Goal: Complete application form: Complete application form

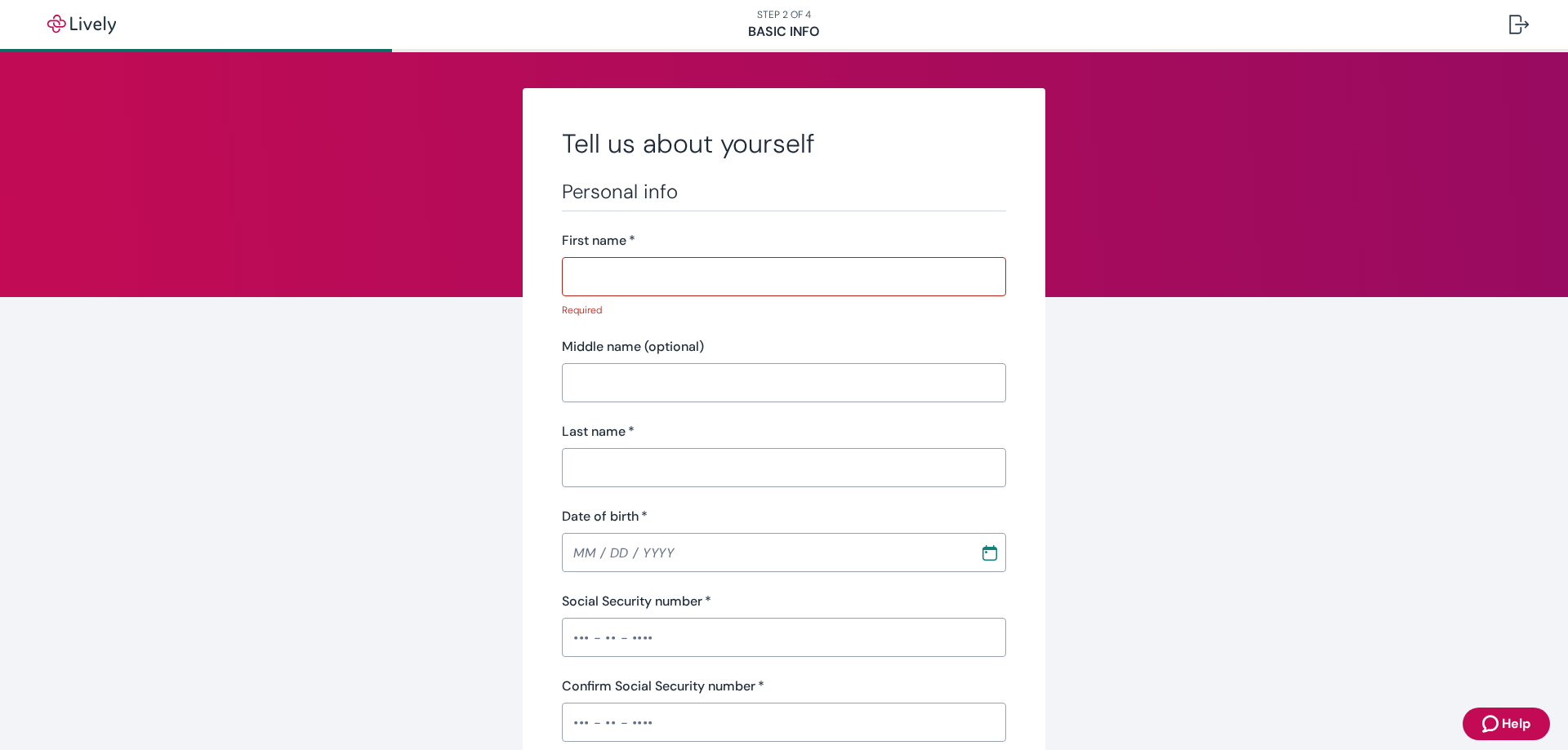
click at [842, 287] on input "First name   *" at bounding box center [784, 276] width 444 height 32
type input "[PERSON_NAME]"
type input "[PHONE_NUMBER]"
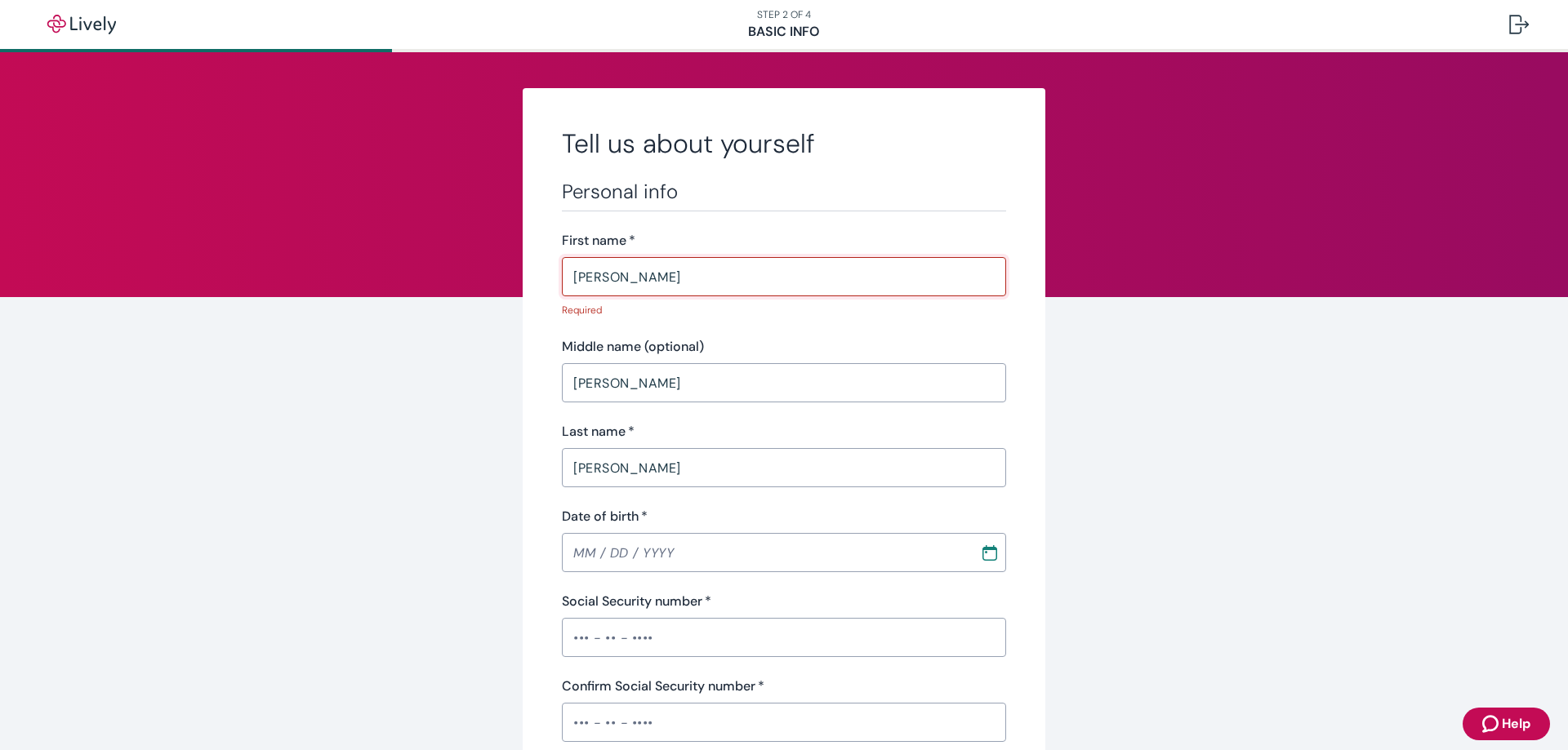
type input "[STREET_ADDRESS][PERSON_NAME]"
type input "[GEOGRAPHIC_DATA]"
type input "NY"
type input "14020"
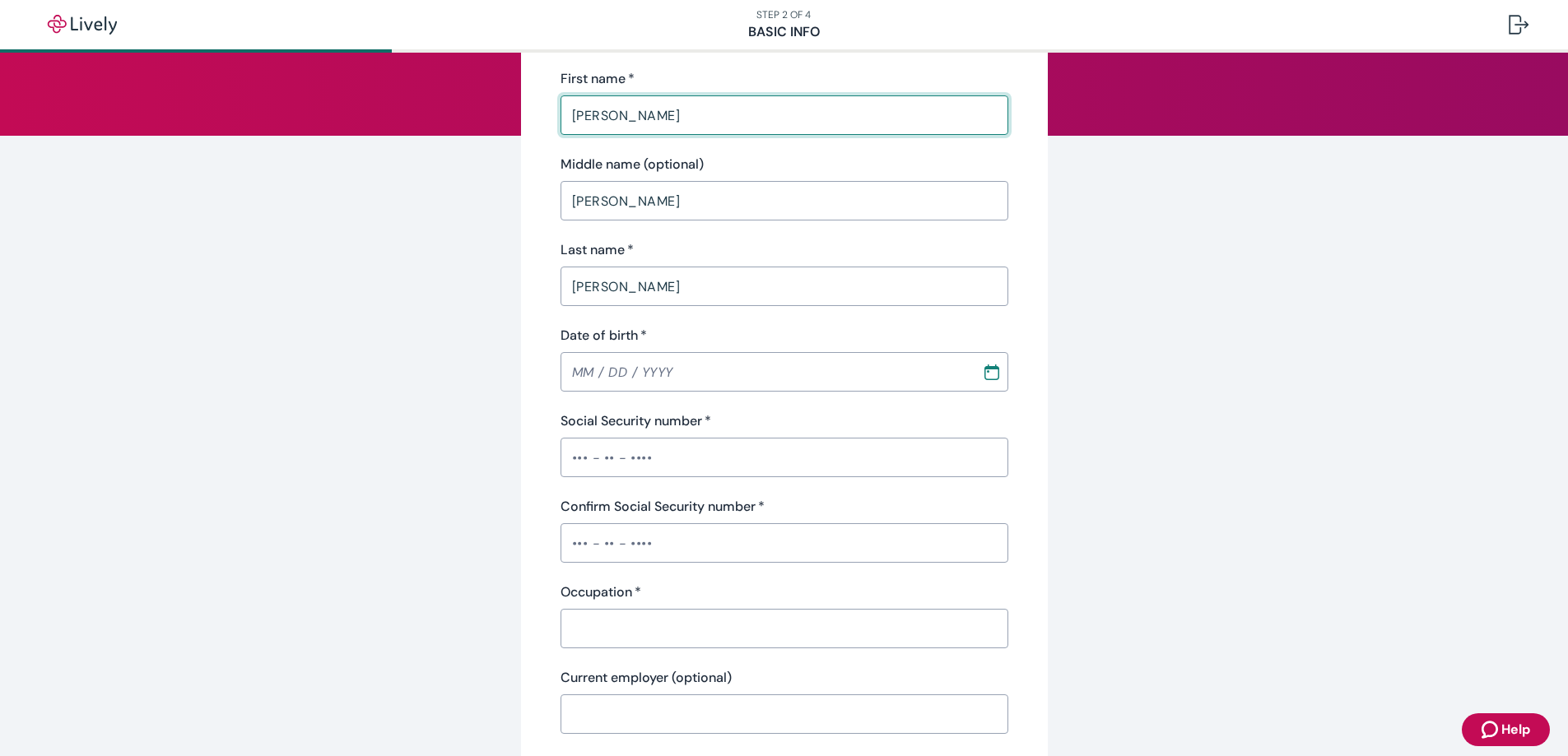
scroll to position [165, 0]
click at [826, 373] on input "MM / DD / YYYY" at bounding box center [766, 371] width 410 height 33
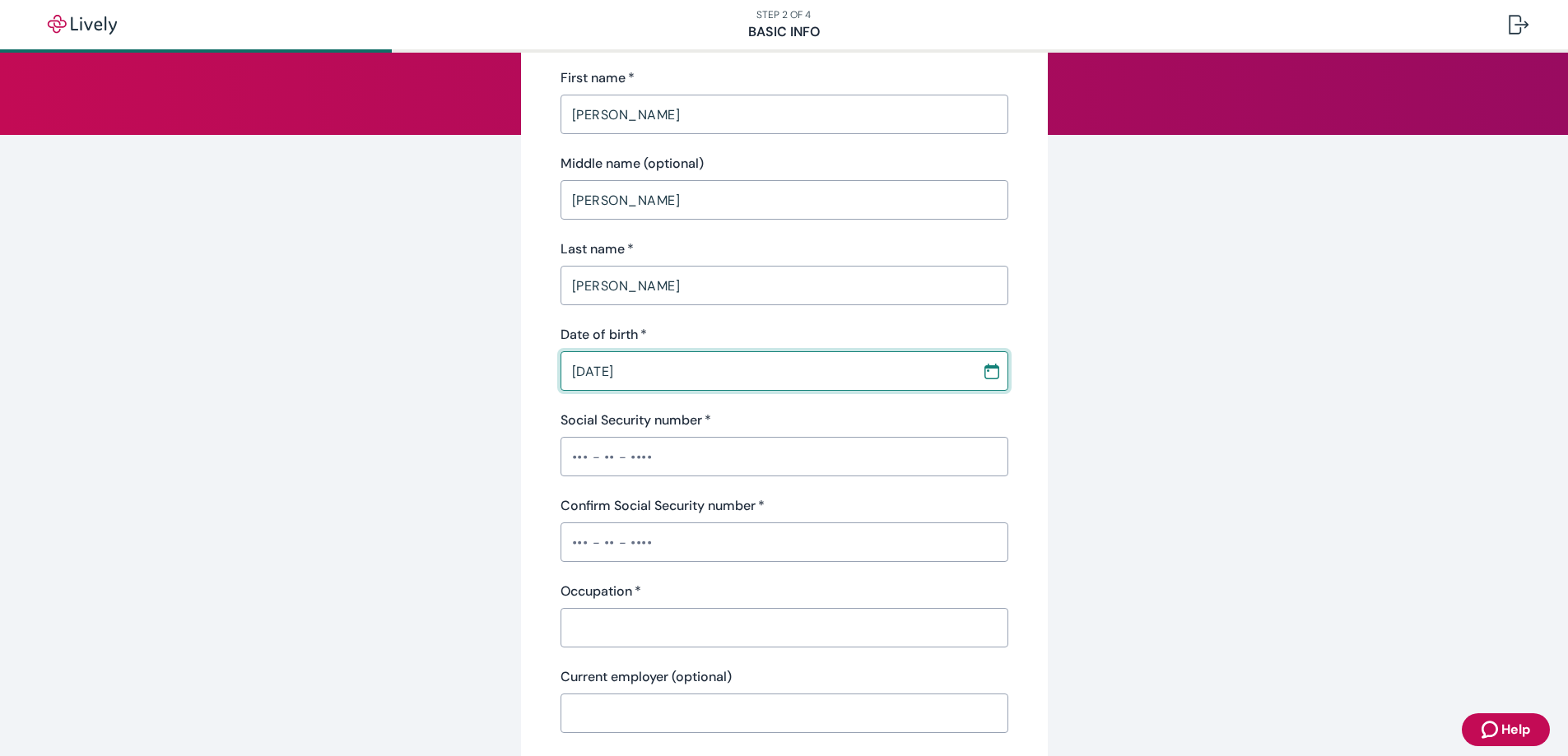
scroll to position [82, 0]
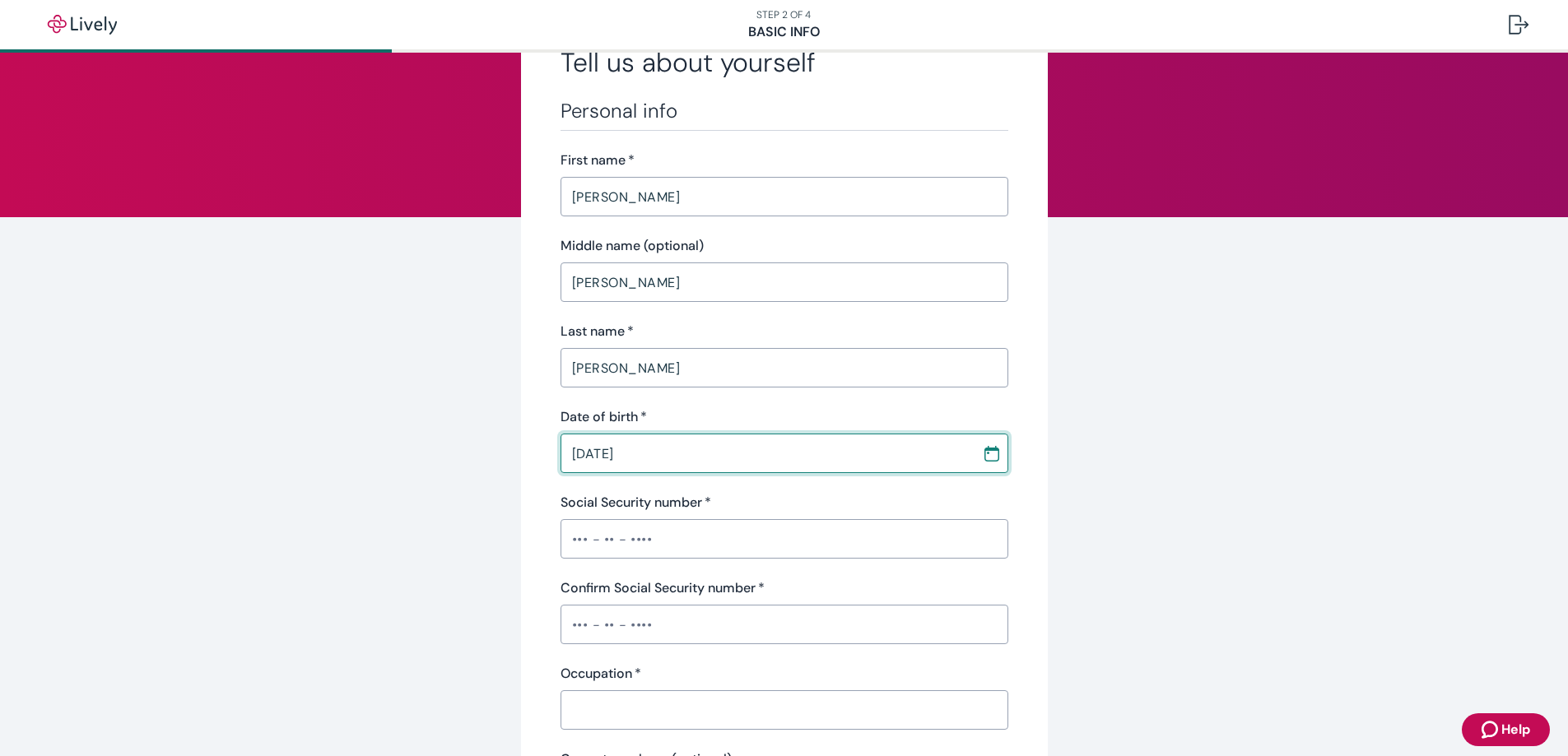
type input "[DATE]"
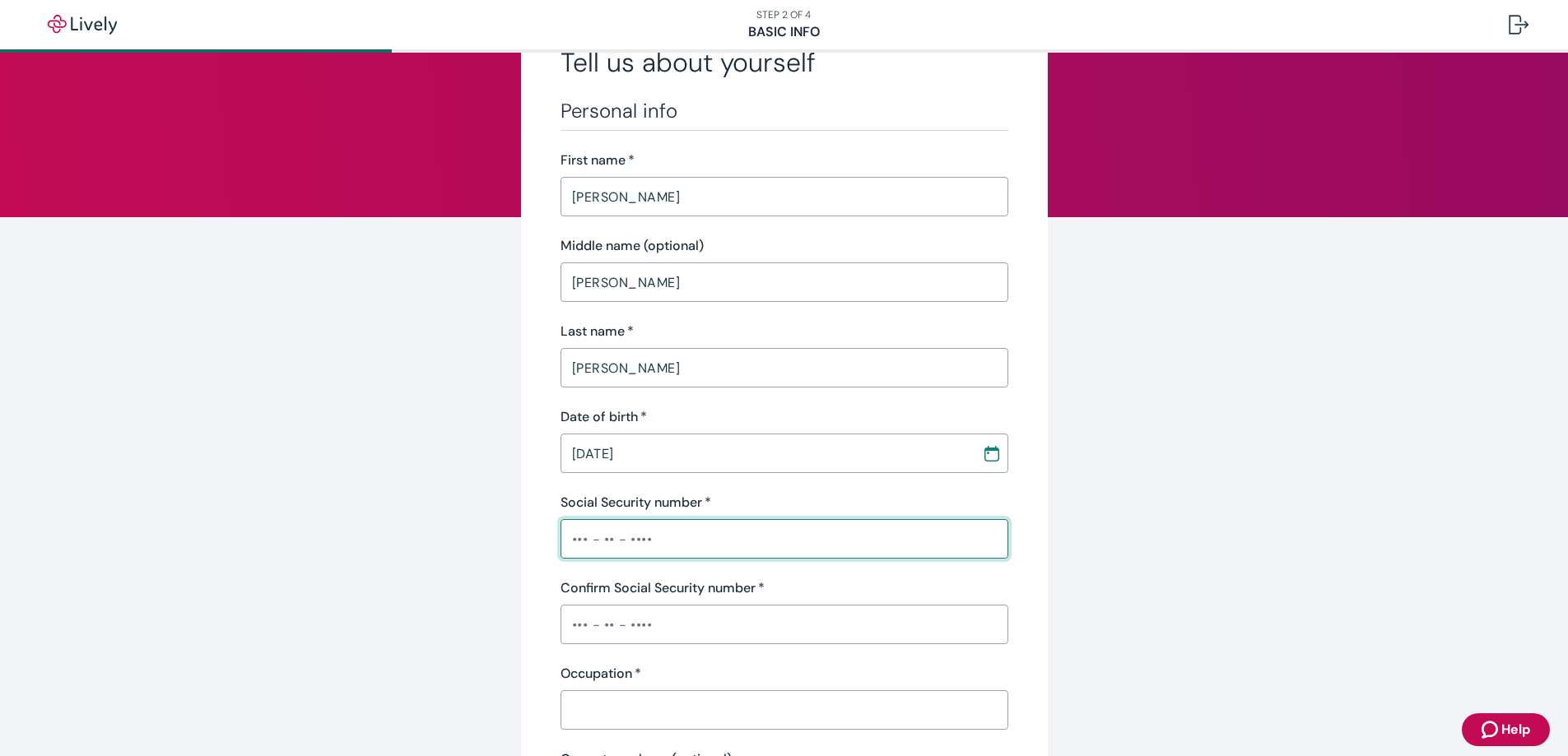
click at [661, 539] on input "Social Security number   *" at bounding box center [785, 538] width 448 height 33
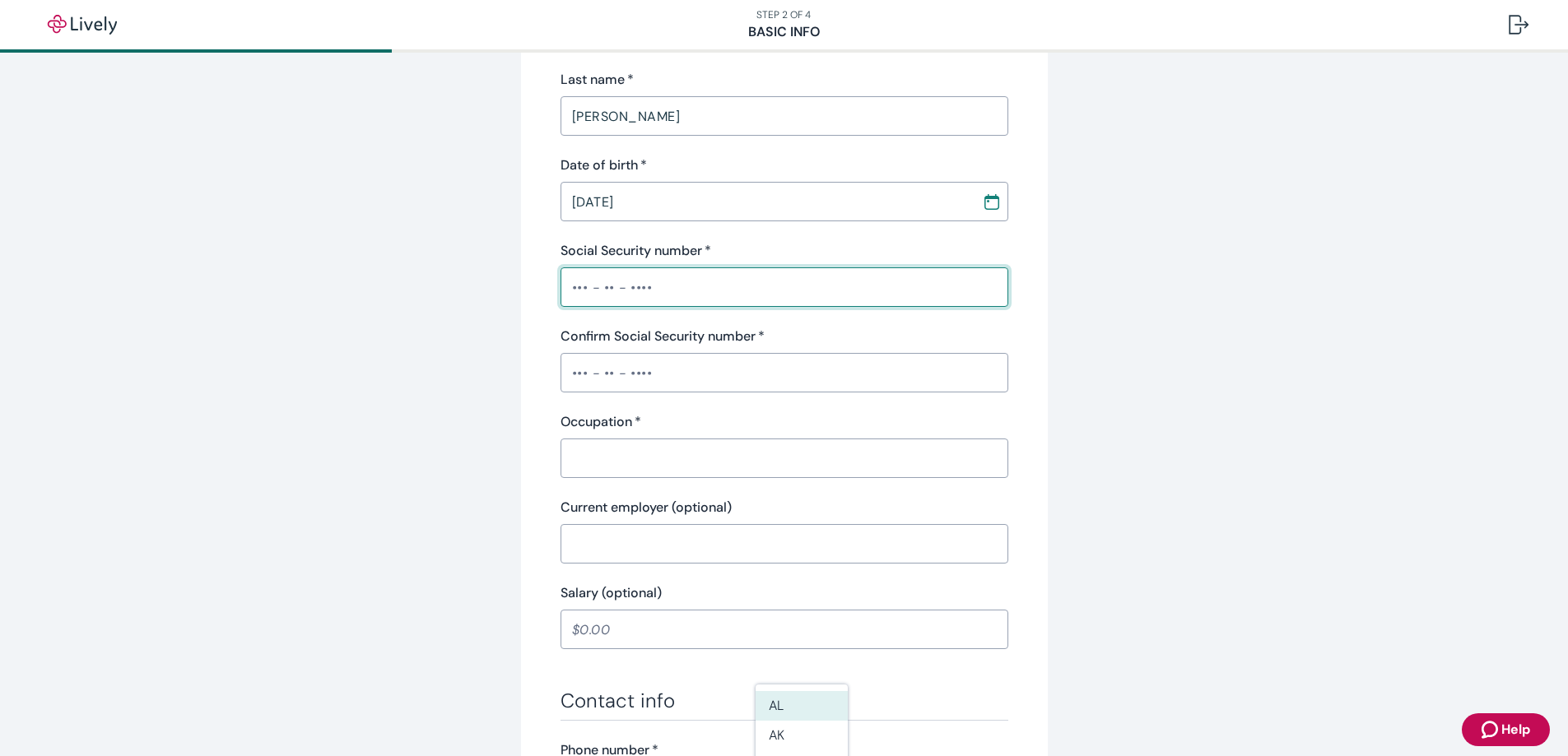
scroll to position [329, 0]
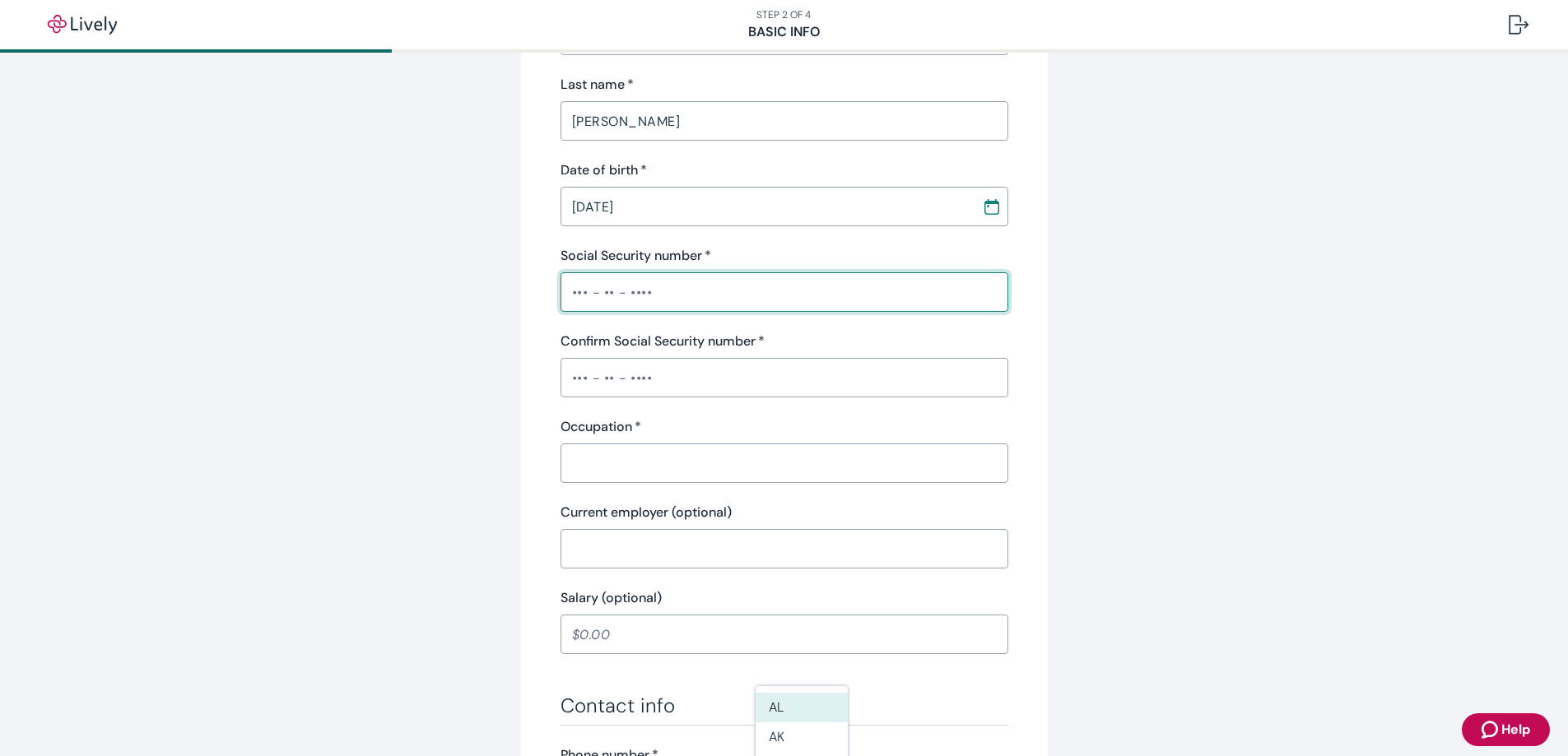
click at [582, 297] on input "Social Security number   *" at bounding box center [785, 292] width 448 height 33
type input "•••-••-0423"
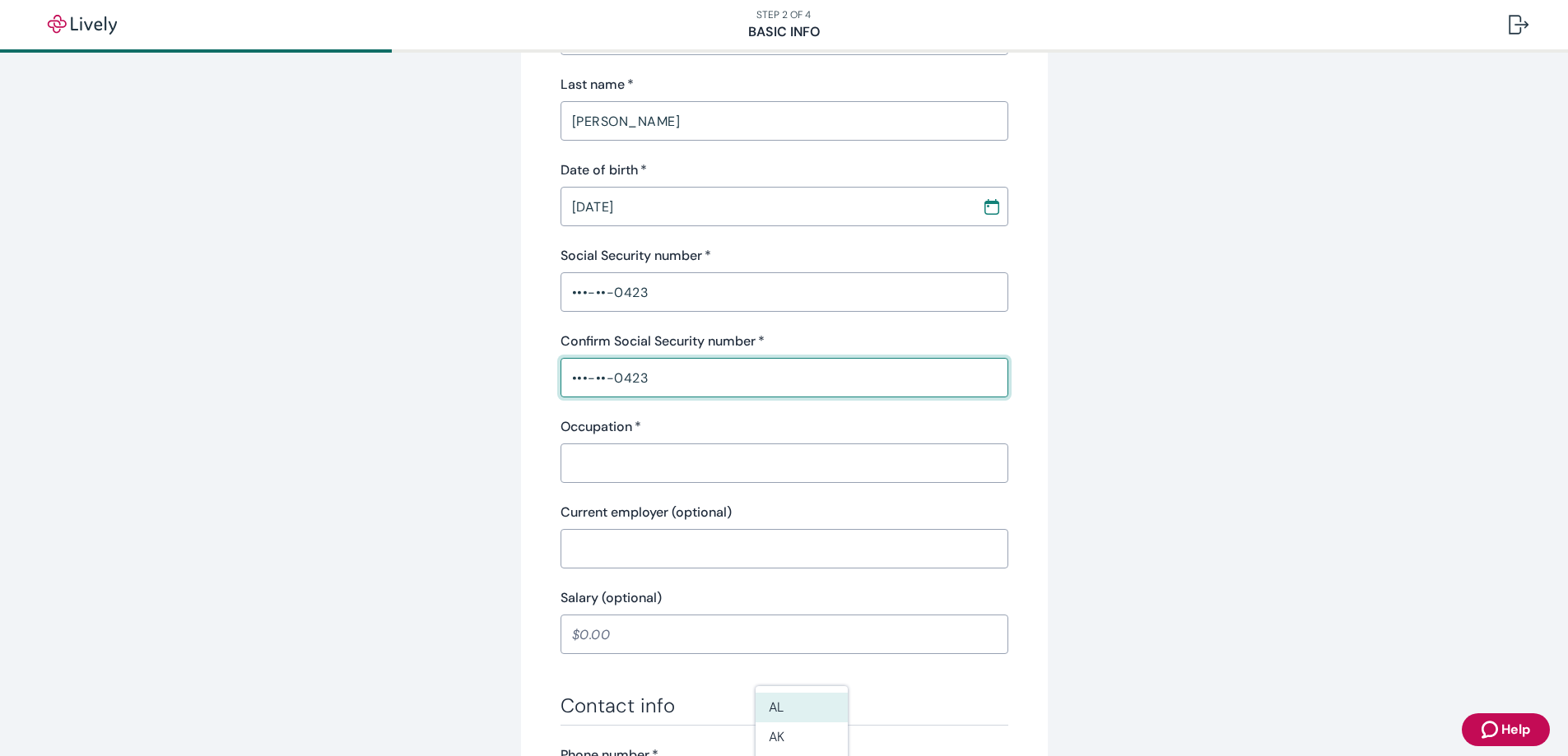
type input "•••-••-0423"
click at [659, 456] on input "Occupation   *" at bounding box center [785, 462] width 448 height 33
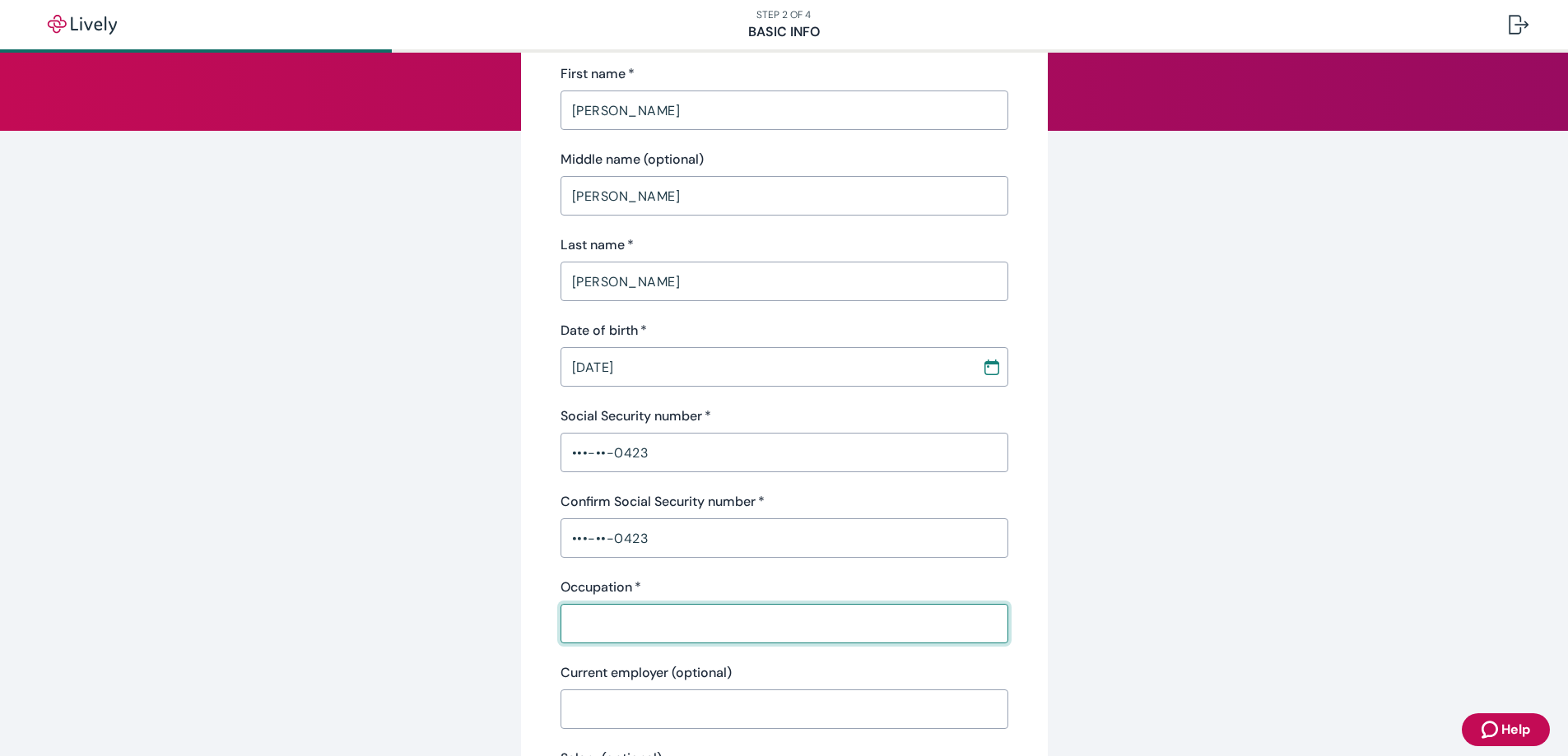
scroll to position [165, 0]
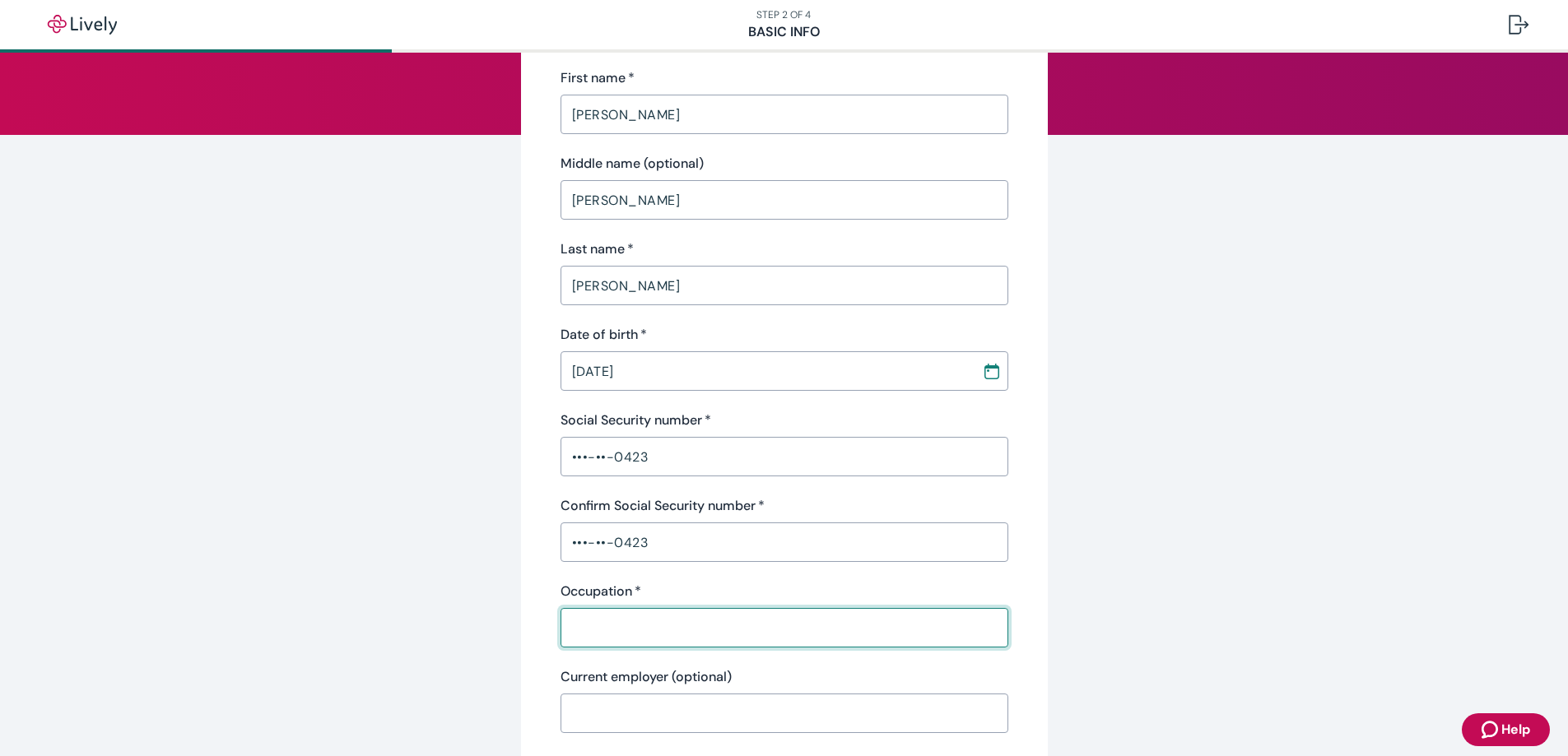
type input "Nurse Practitioner"
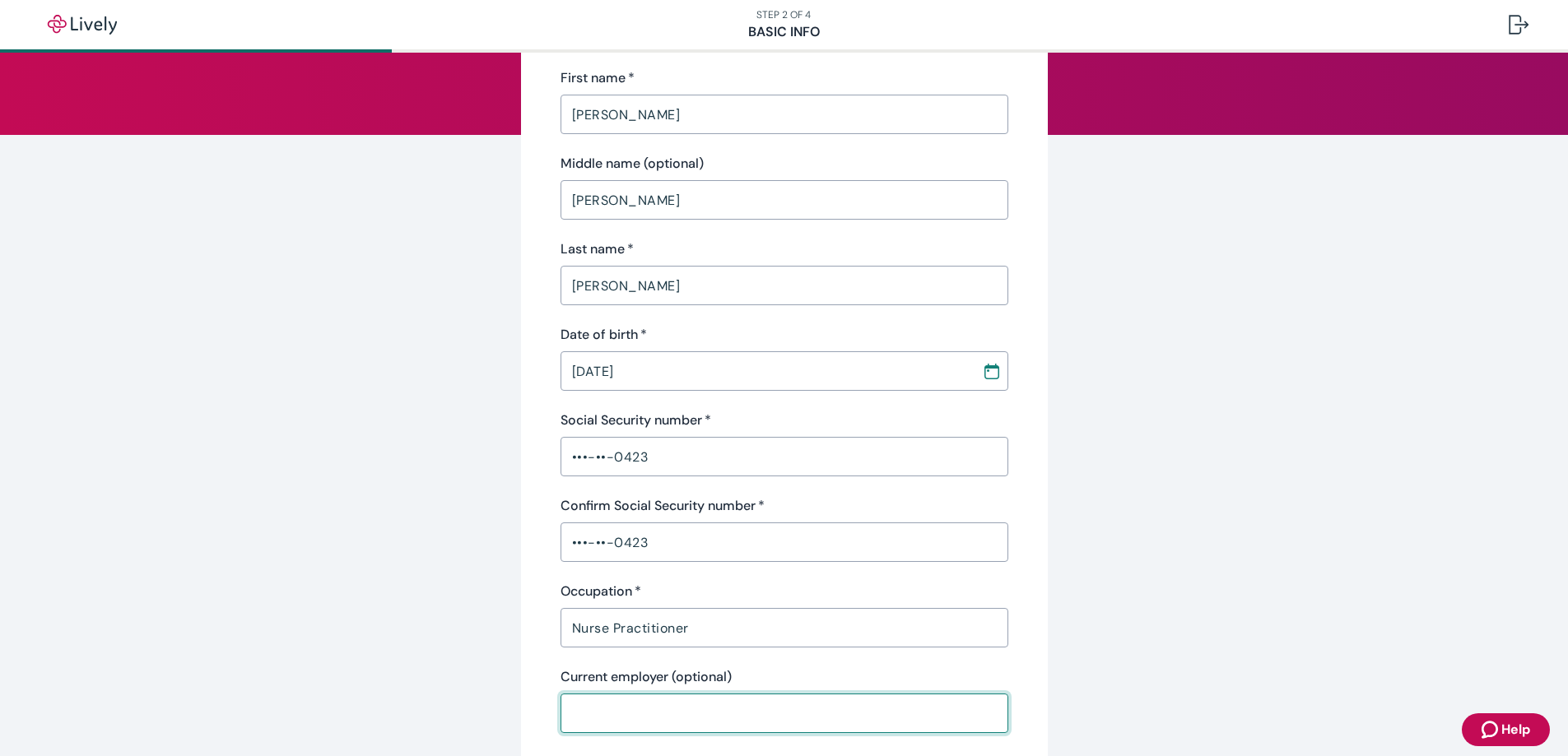
click at [679, 705] on input "Current employer (optional)" at bounding box center [785, 713] width 448 height 33
type input "Honest Health"
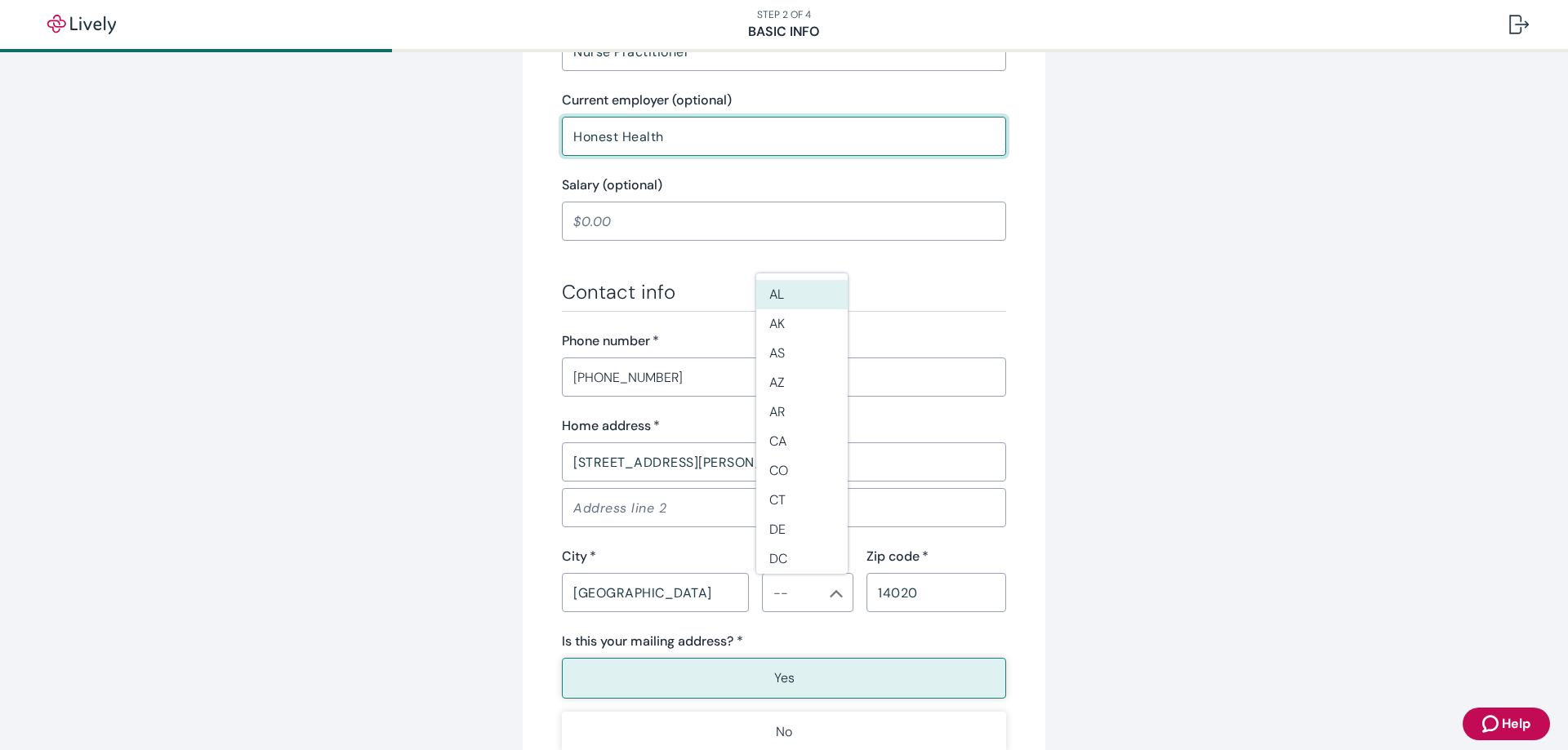
scroll to position [653, 0]
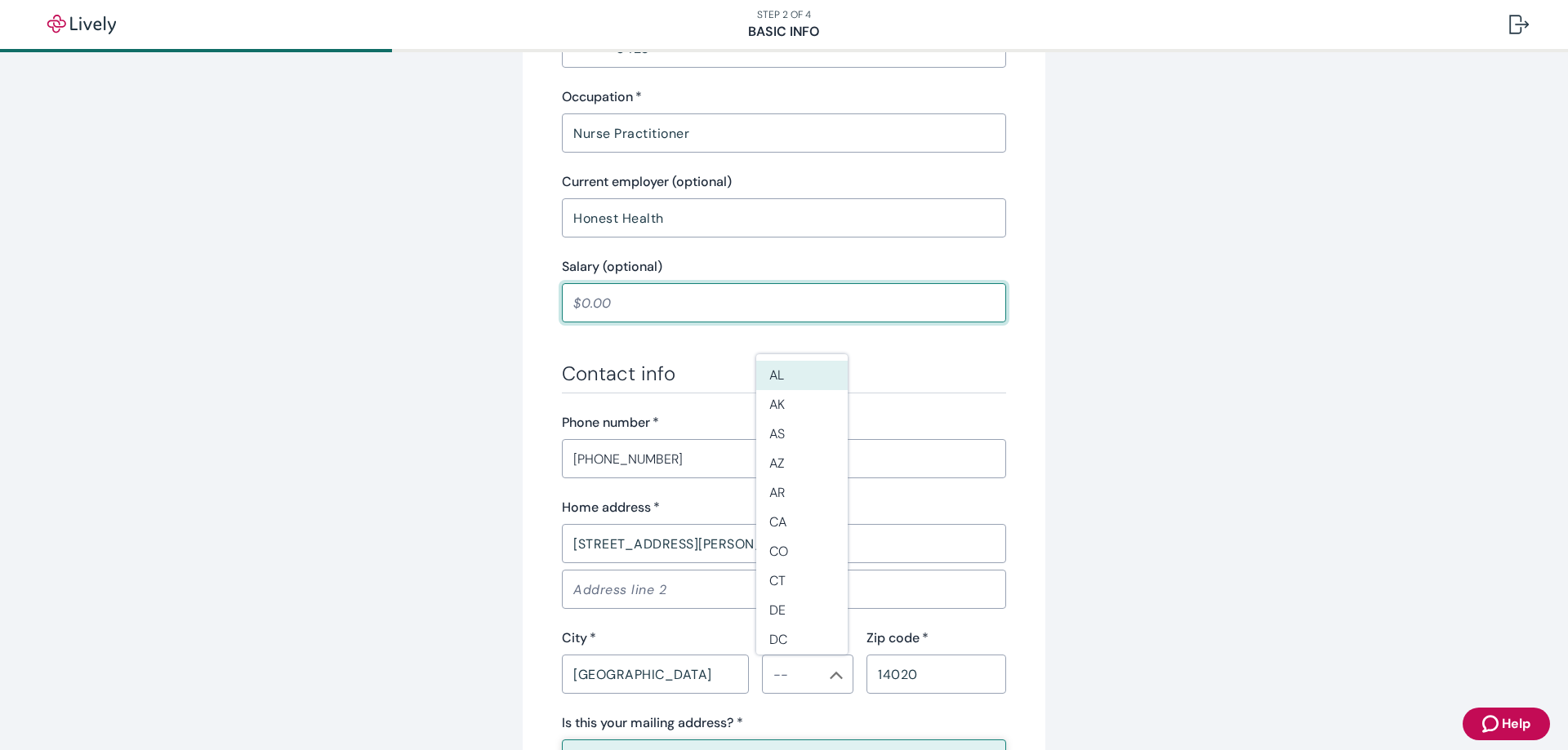
click at [613, 292] on input "Salary (optional)" at bounding box center [784, 302] width 444 height 32
type input "139,000.00"
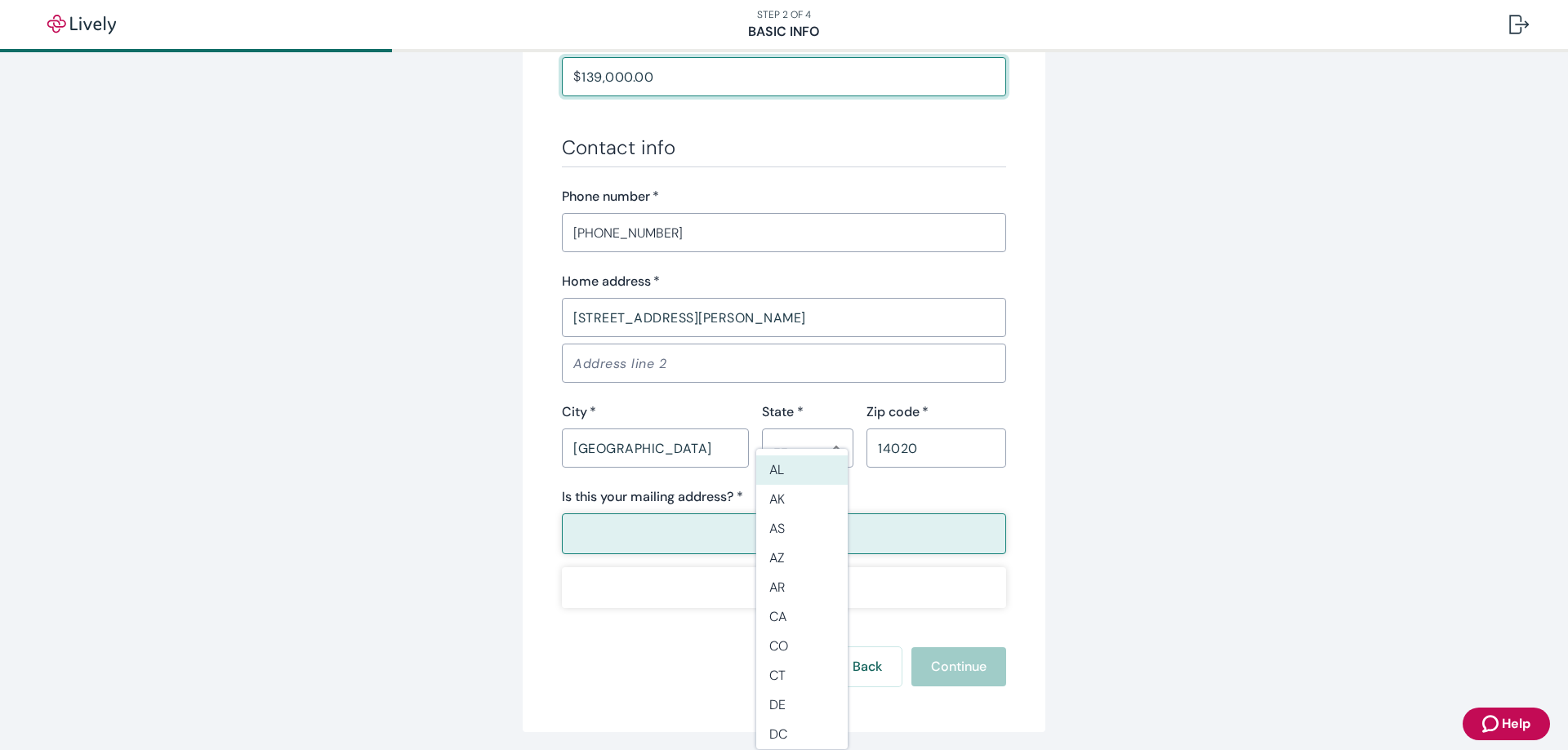
scroll to position [898, 0]
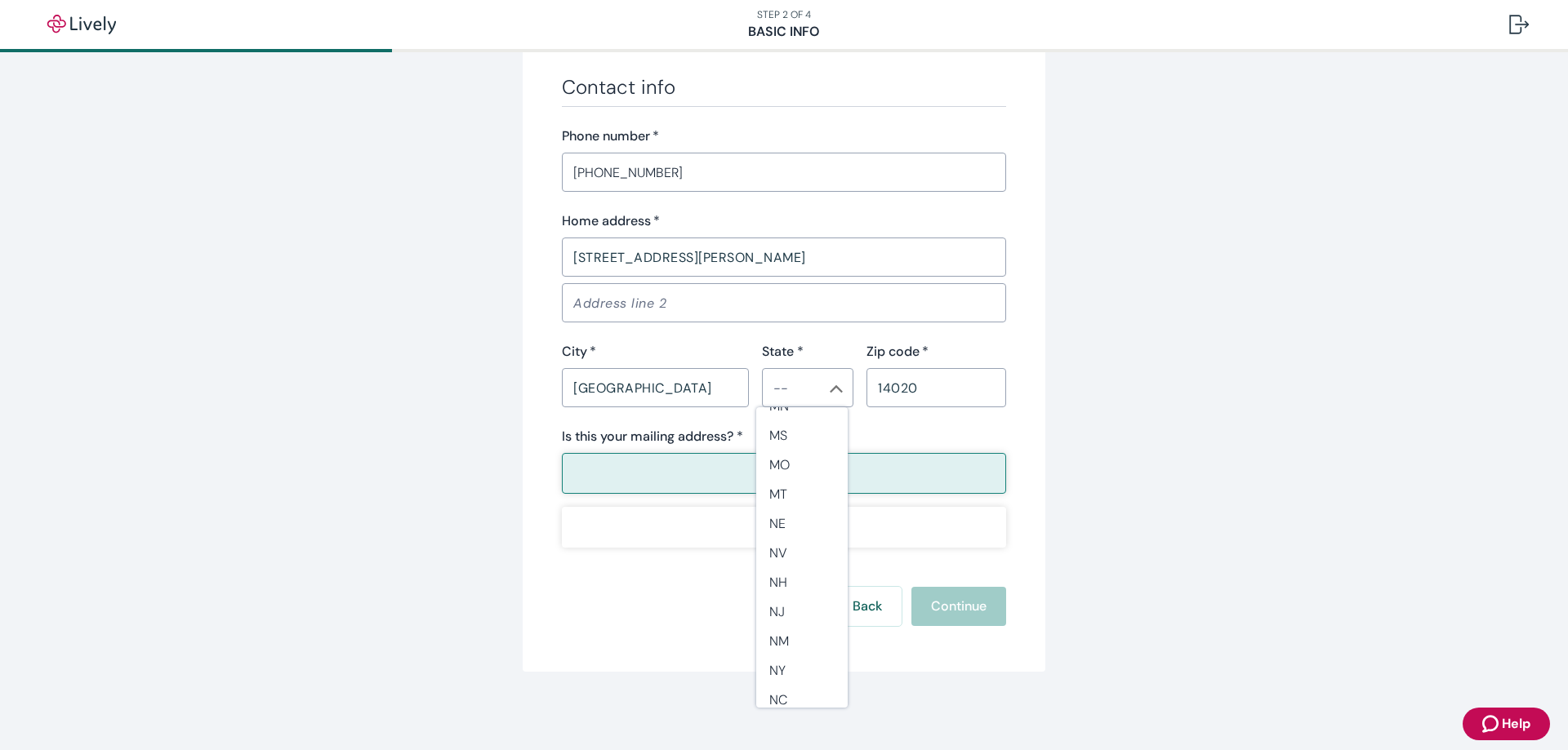
scroll to position [816, 0]
click at [777, 669] on li "NY" at bounding box center [802, 670] width 92 height 29
click at [636, 474] on button "Yes" at bounding box center [784, 473] width 444 height 41
click at [779, 471] on p "Yes" at bounding box center [784, 473] width 21 height 20
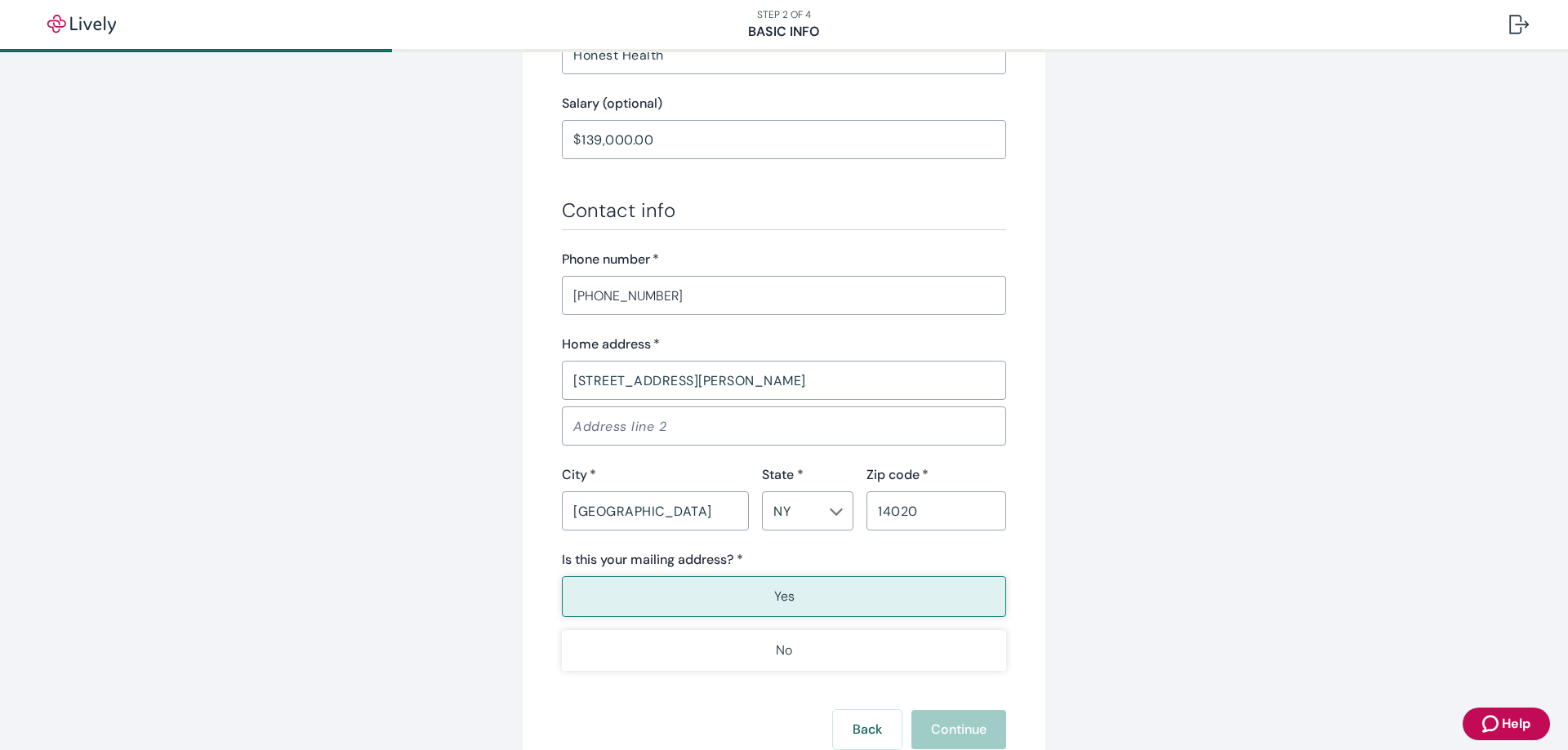
scroll to position [898, 0]
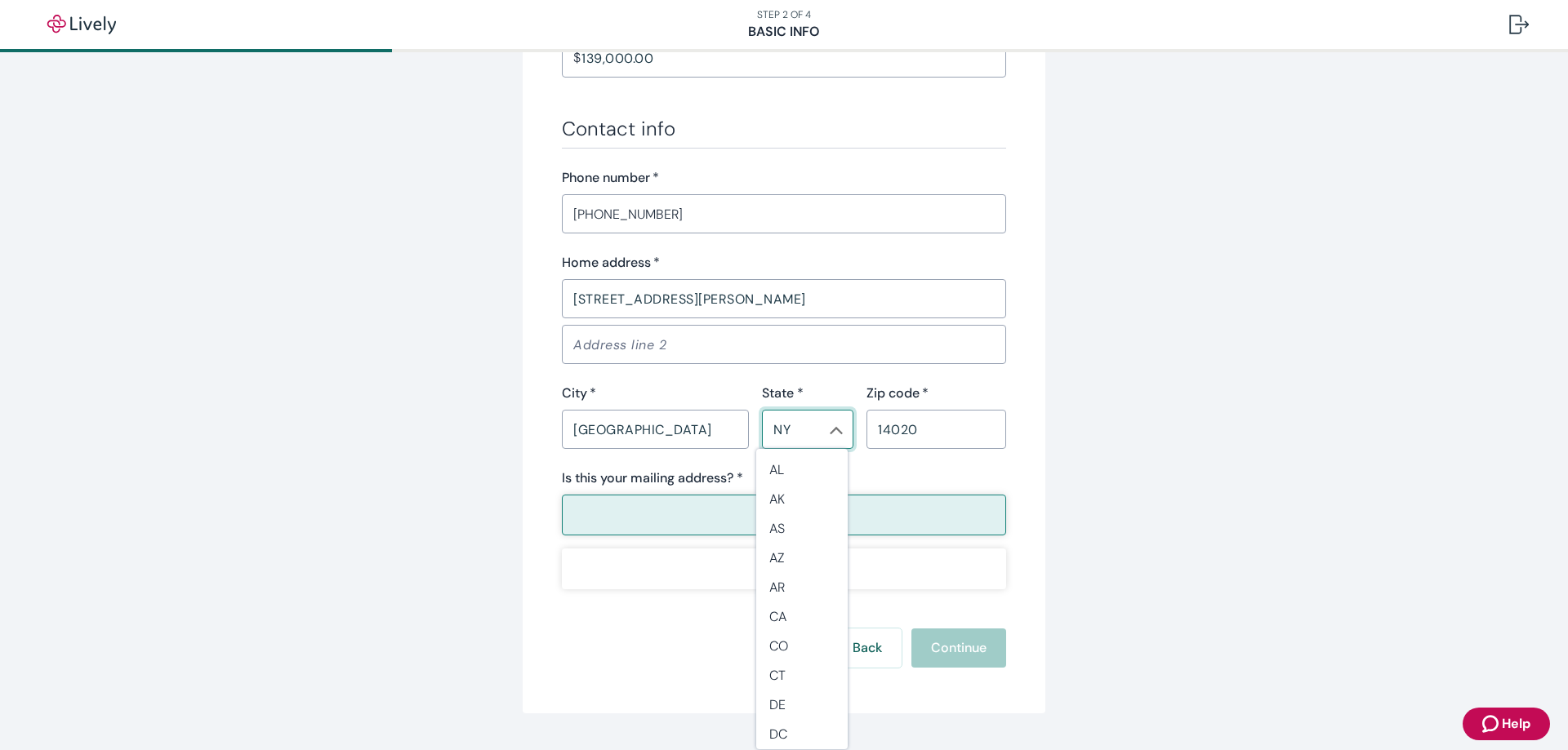
click at [779, 433] on input "NY" at bounding box center [794, 428] width 55 height 22
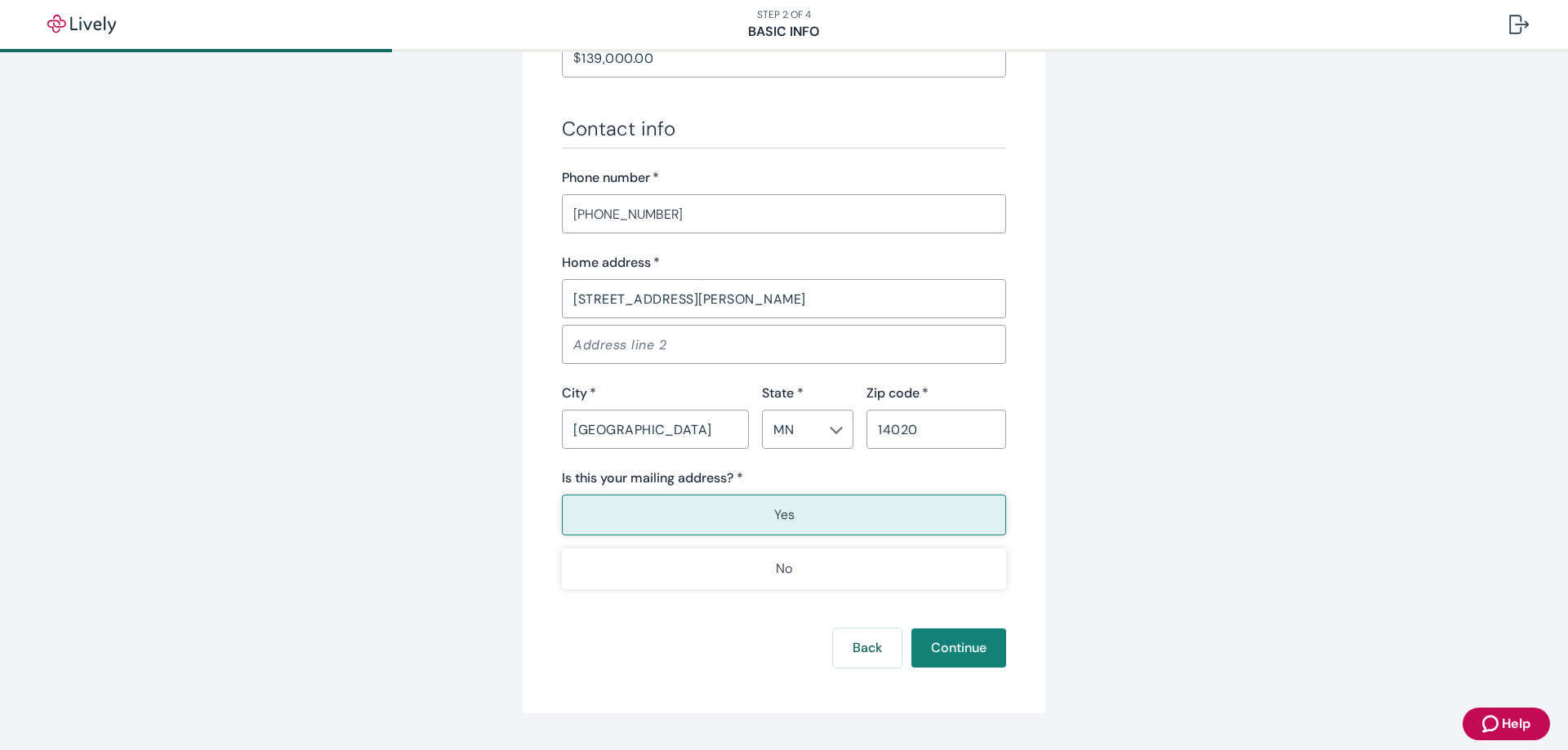
click at [831, 432] on icon "Chevron icon" at bounding box center [836, 431] width 13 height 8
click at [776, 667] on li "NY" at bounding box center [802, 673] width 92 height 29
type input "NY"
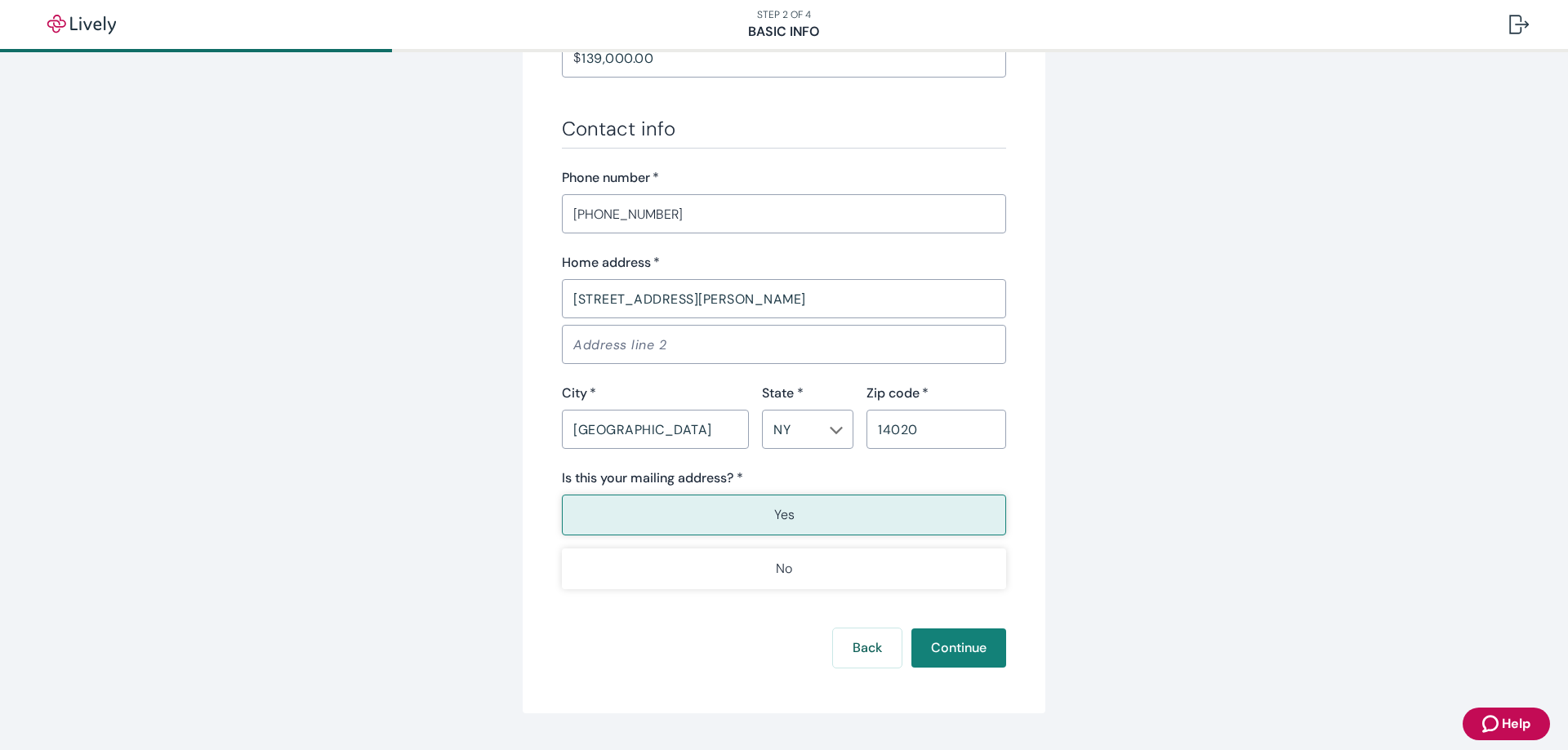
click at [607, 507] on button "Yes" at bounding box center [784, 515] width 444 height 41
click at [774, 509] on p "Yes" at bounding box center [784, 515] width 21 height 20
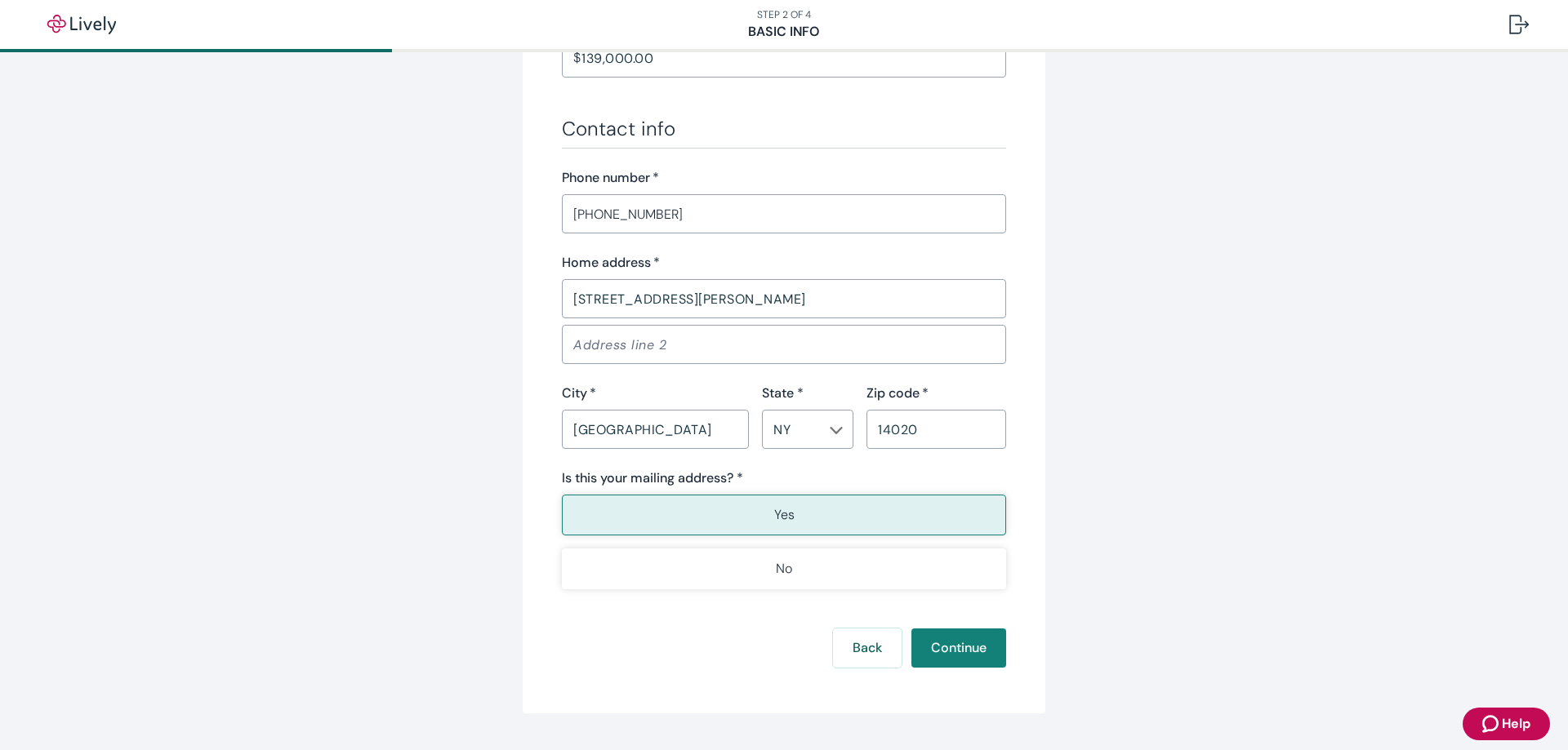
click at [774, 509] on p "Yes" at bounding box center [784, 515] width 21 height 20
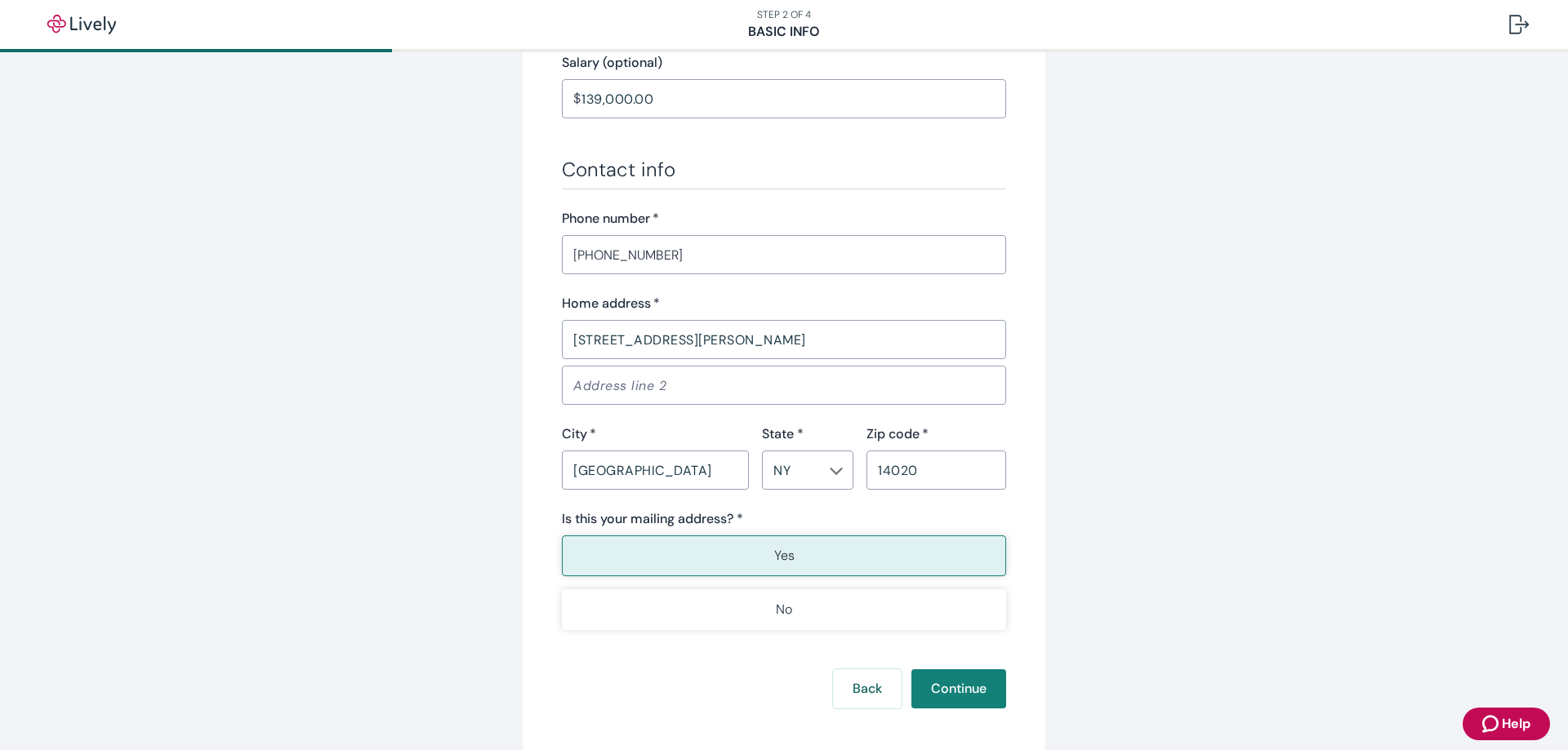
scroll to position [898, 0]
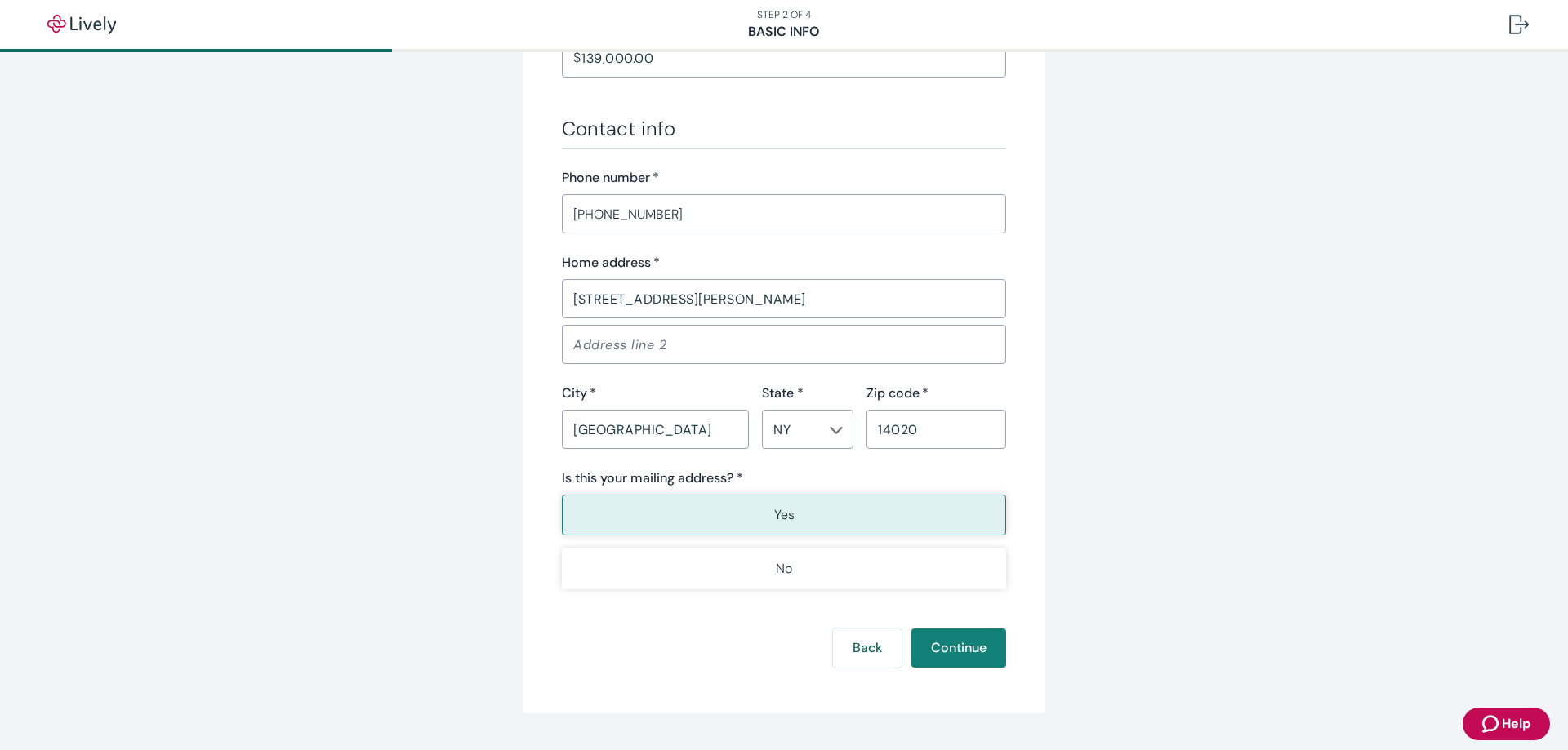
click at [722, 508] on button "Yes" at bounding box center [784, 515] width 444 height 41
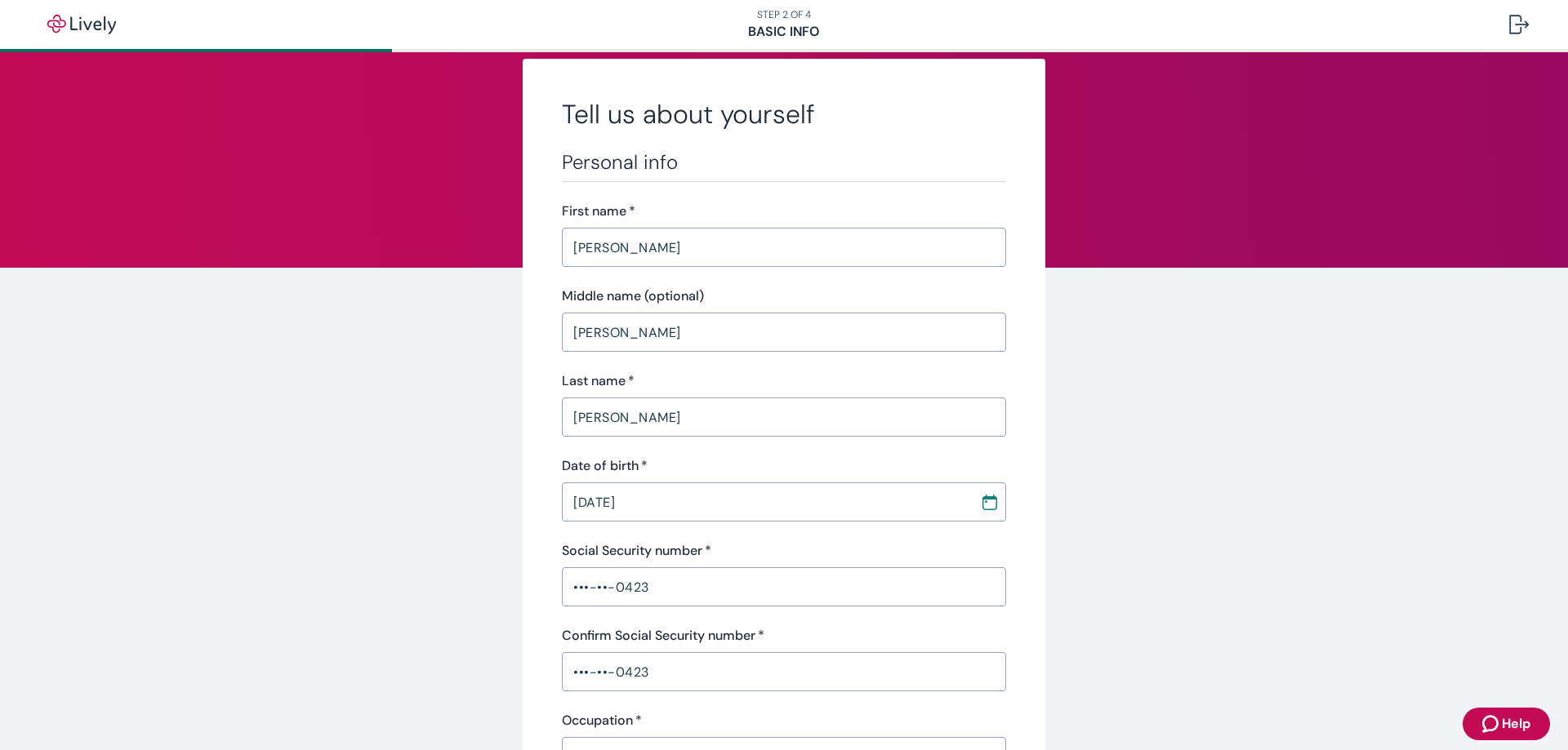
scroll to position [0, 0]
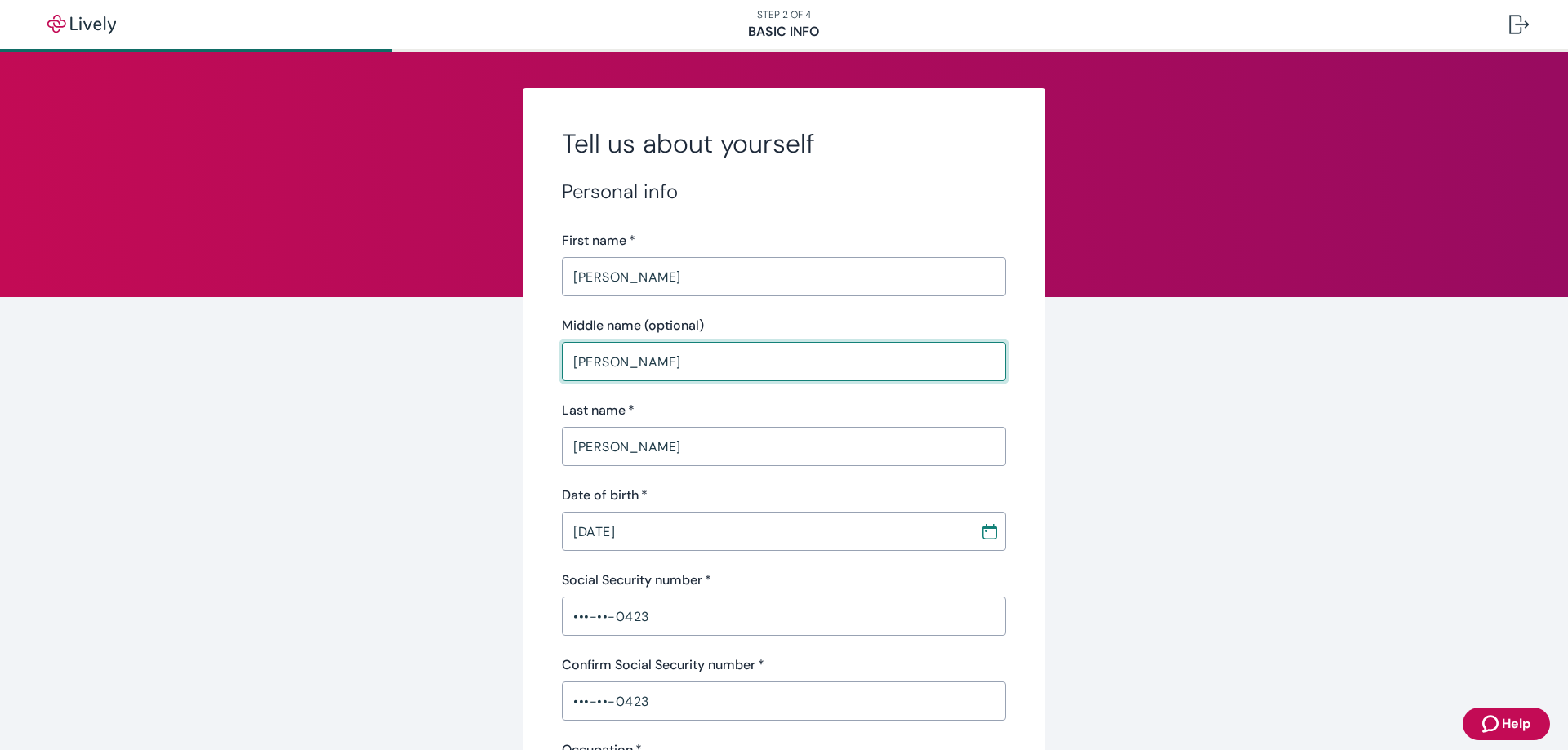
drag, startPoint x: 630, startPoint y: 364, endPoint x: 562, endPoint y: 360, distance: 68.1
click at [562, 360] on input "[PERSON_NAME]" at bounding box center [784, 361] width 444 height 32
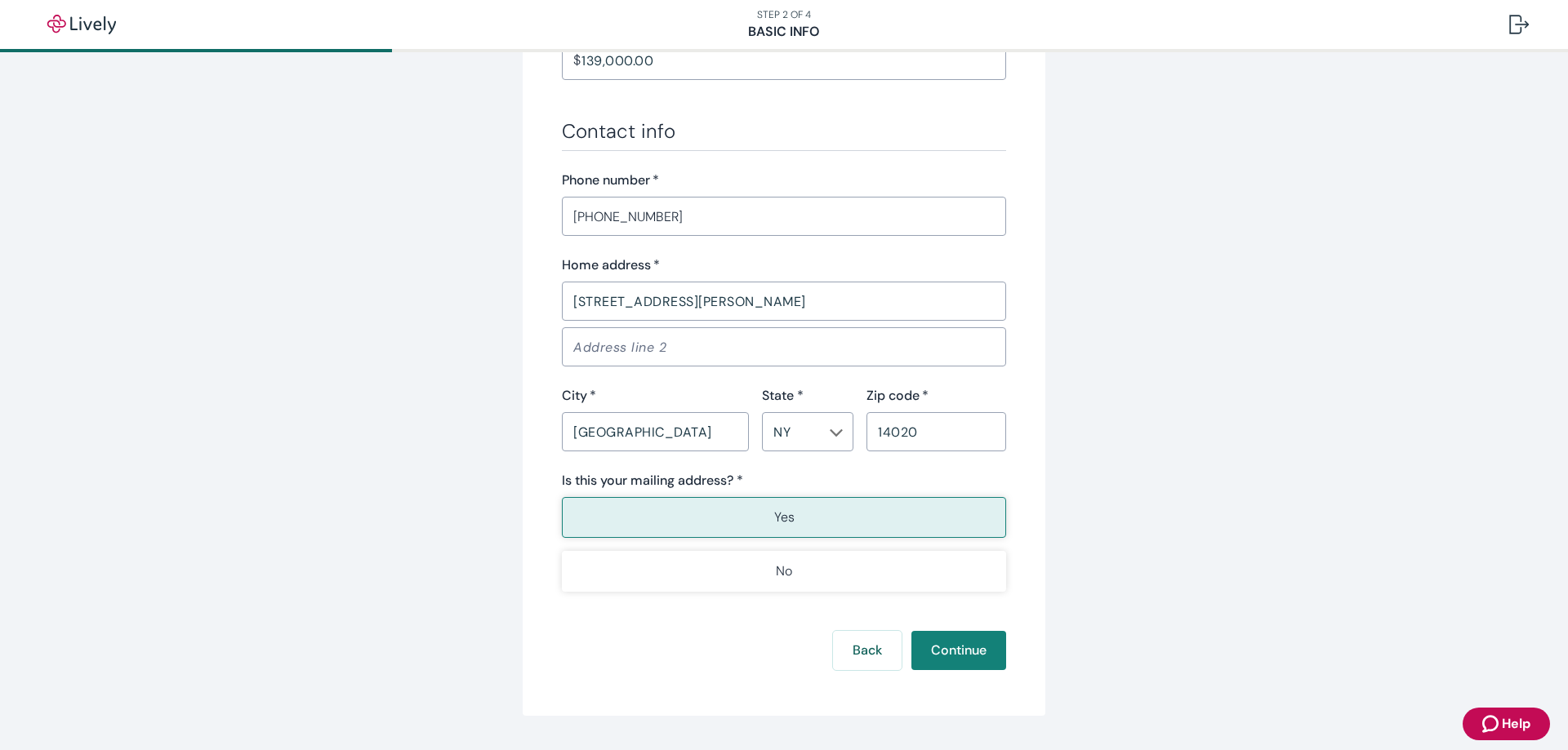
scroll to position [898, 0]
click at [779, 509] on p "Yes" at bounding box center [784, 515] width 21 height 20
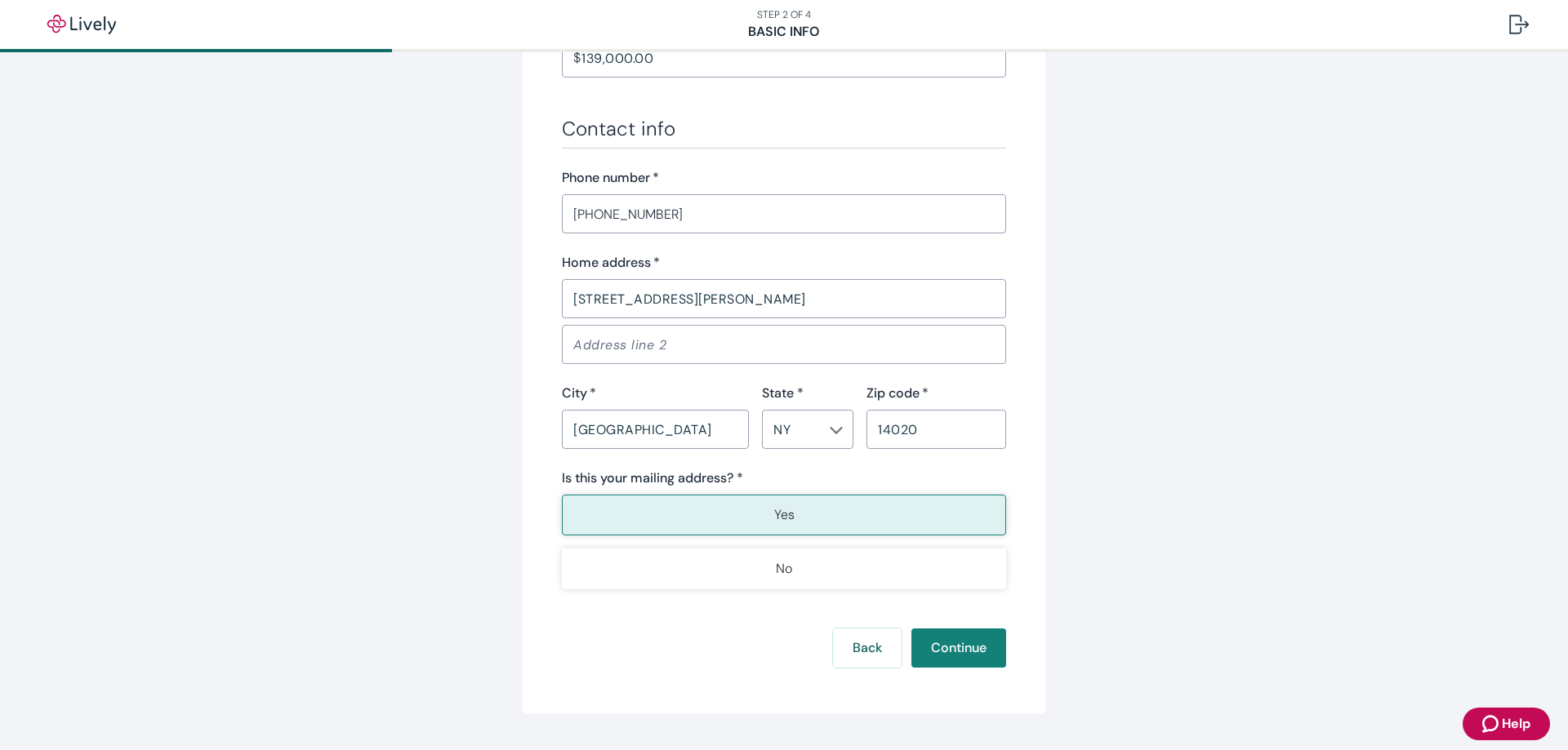
click at [779, 509] on p "Yes" at bounding box center [784, 515] width 21 height 20
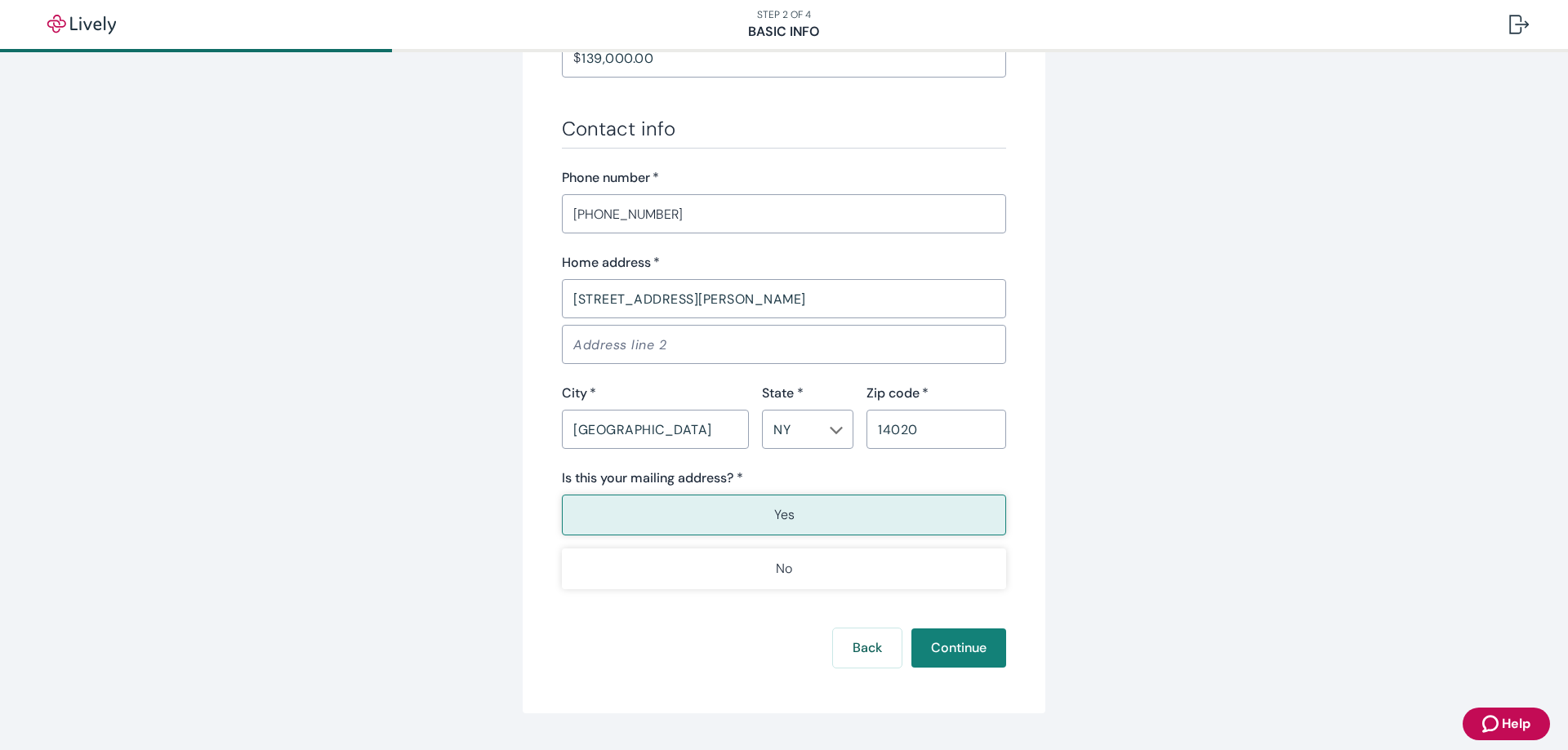
click at [779, 509] on p "Yes" at bounding box center [784, 515] width 21 height 20
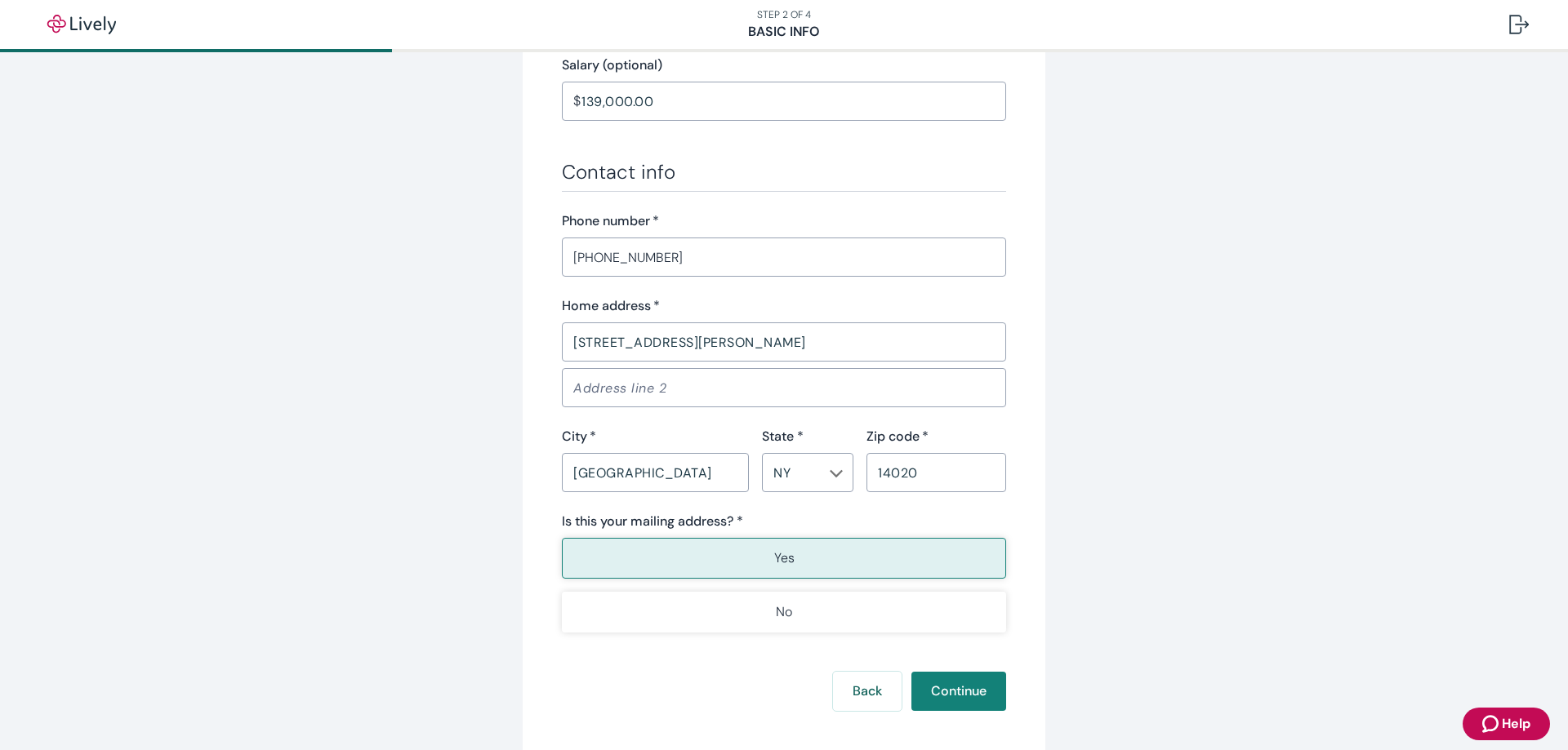
scroll to position [816, 0]
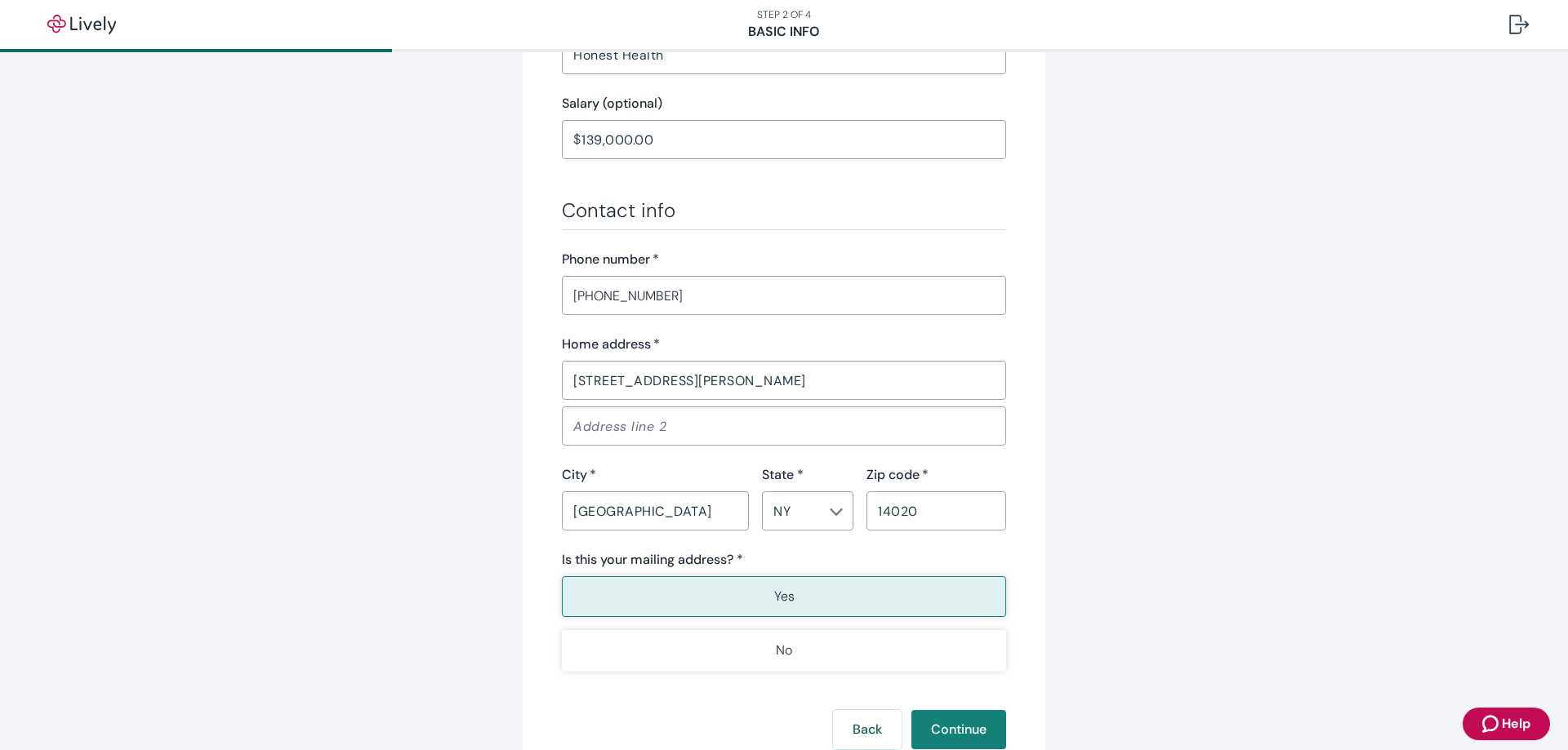
click at [590, 422] on input "Address line 2" at bounding box center [784, 425] width 444 height 32
click at [962, 721] on button "Continue" at bounding box center [959, 729] width 95 height 39
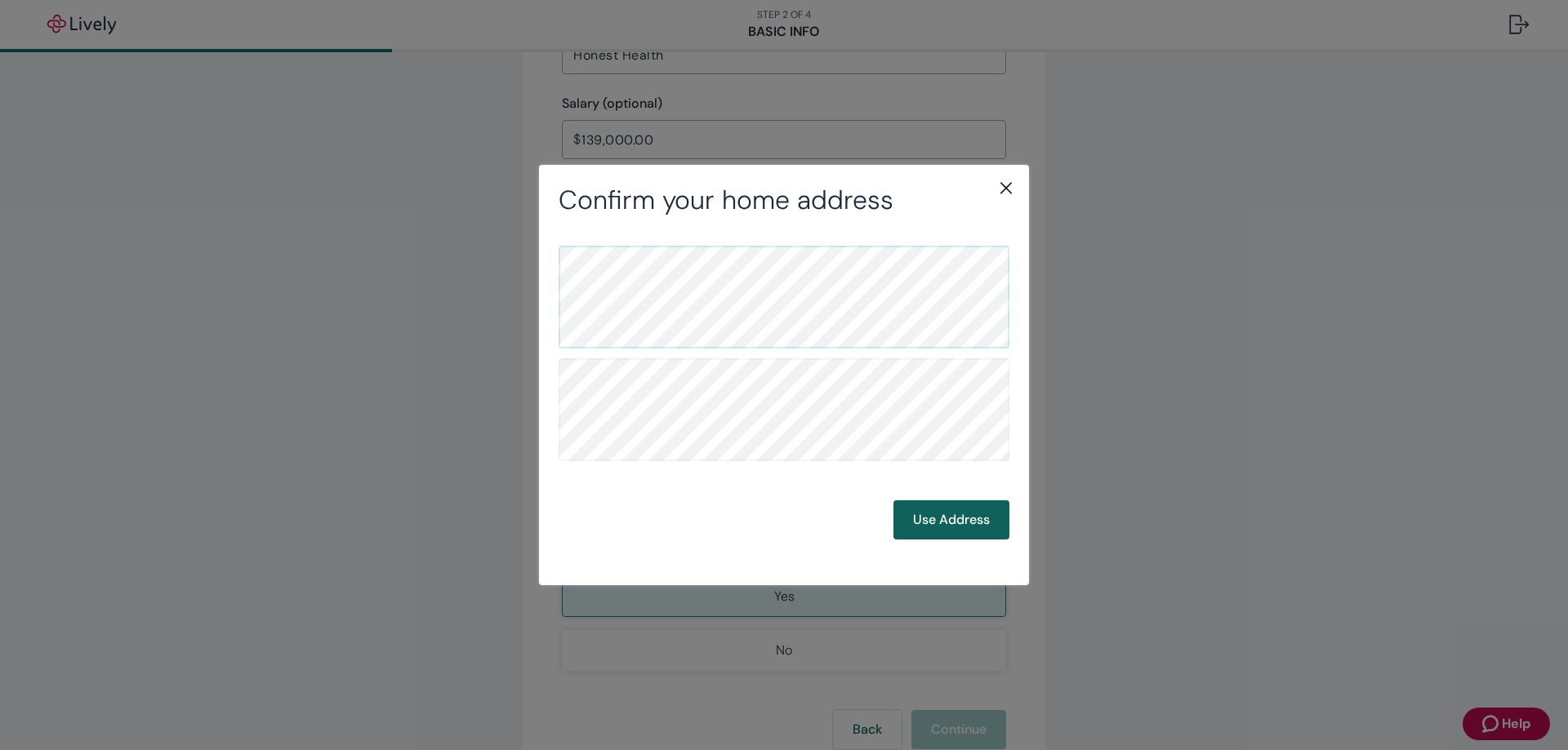
click at [942, 523] on button "Use Address" at bounding box center [951, 520] width 116 height 39
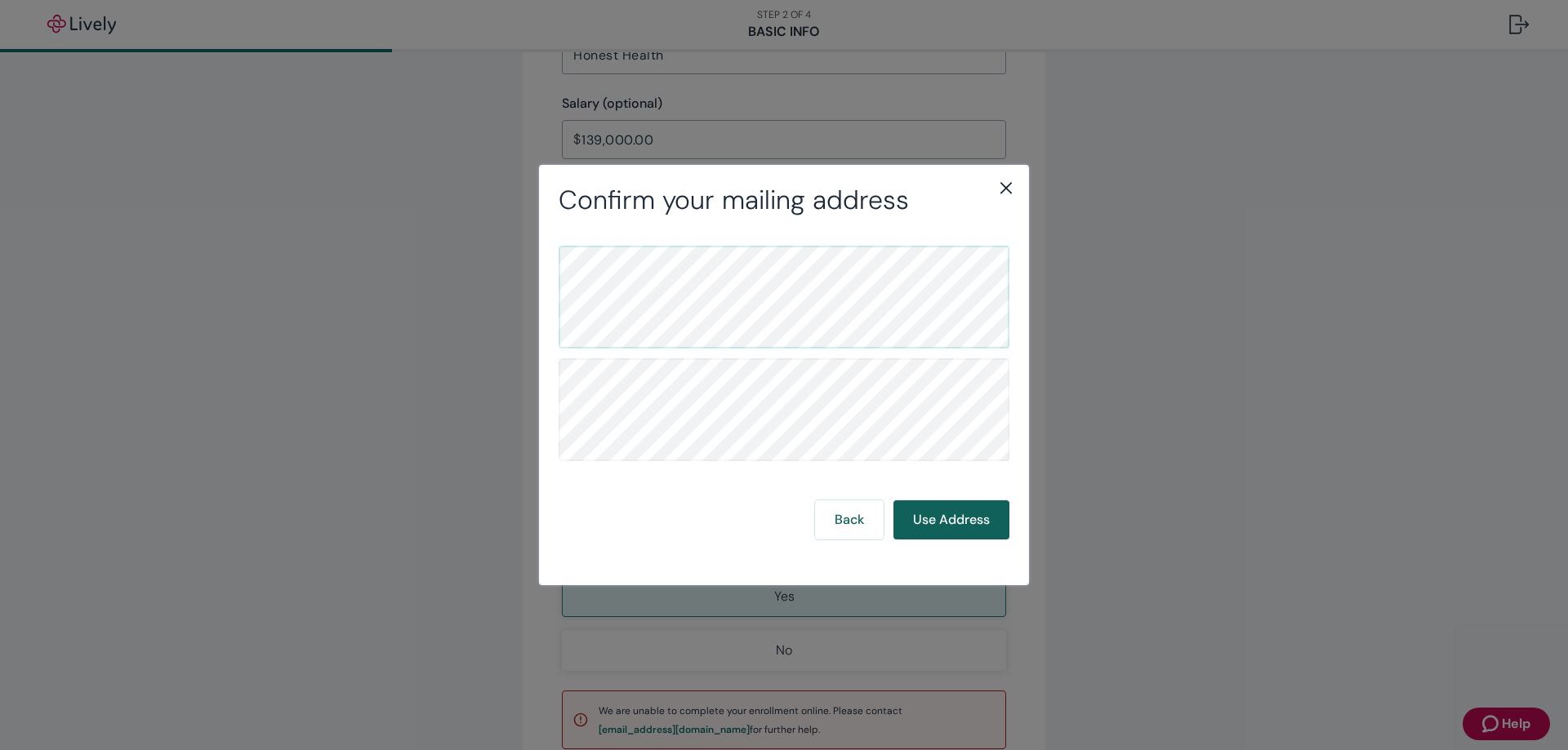
click at [942, 523] on button "Use Address" at bounding box center [951, 520] width 116 height 39
click at [952, 525] on button "Use Address" at bounding box center [951, 520] width 116 height 39
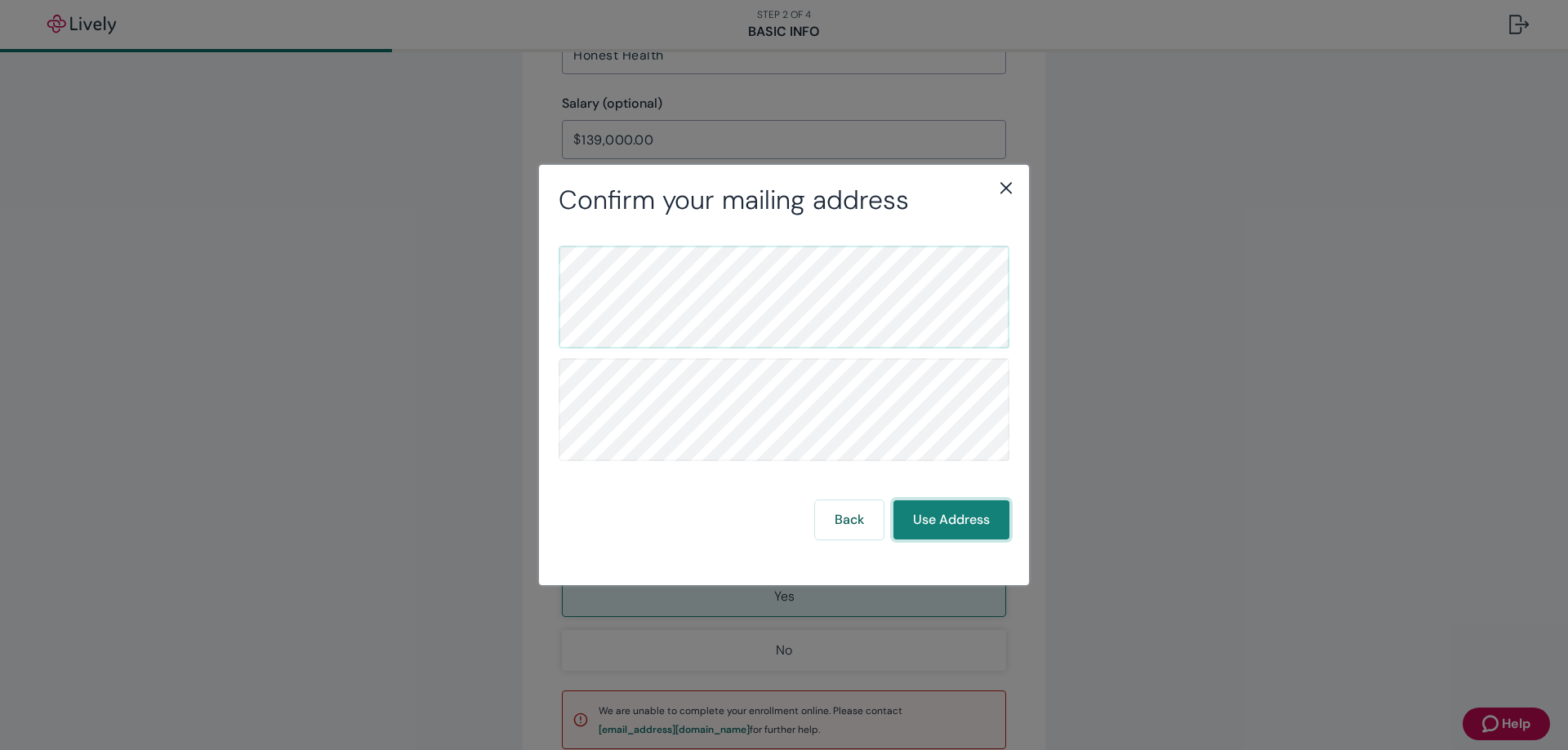
click at [952, 525] on button "Use Address" at bounding box center [951, 520] width 116 height 39
click at [956, 516] on button "Use Address" at bounding box center [951, 520] width 116 height 39
click at [946, 521] on button "Use Address" at bounding box center [951, 520] width 116 height 39
drag, startPoint x: 1561, startPoint y: 482, endPoint x: 1562, endPoint y: 442, distance: 40.0
click at [1562, 442] on div "Confirm your mailing address Back Use Address" at bounding box center [784, 375] width 1568 height 750
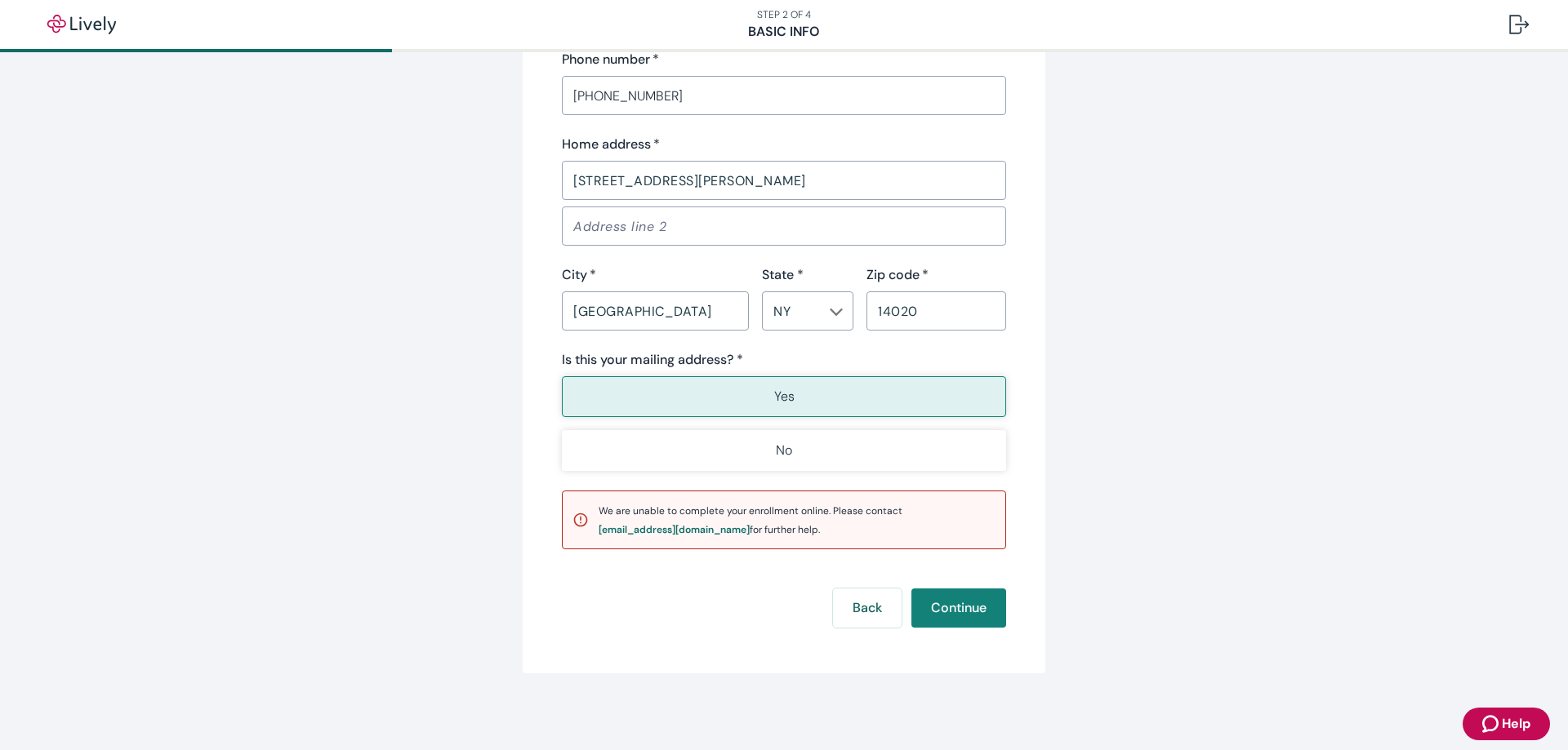
scroll to position [1018, 0]
click at [755, 383] on button "Yes" at bounding box center [784, 395] width 444 height 41
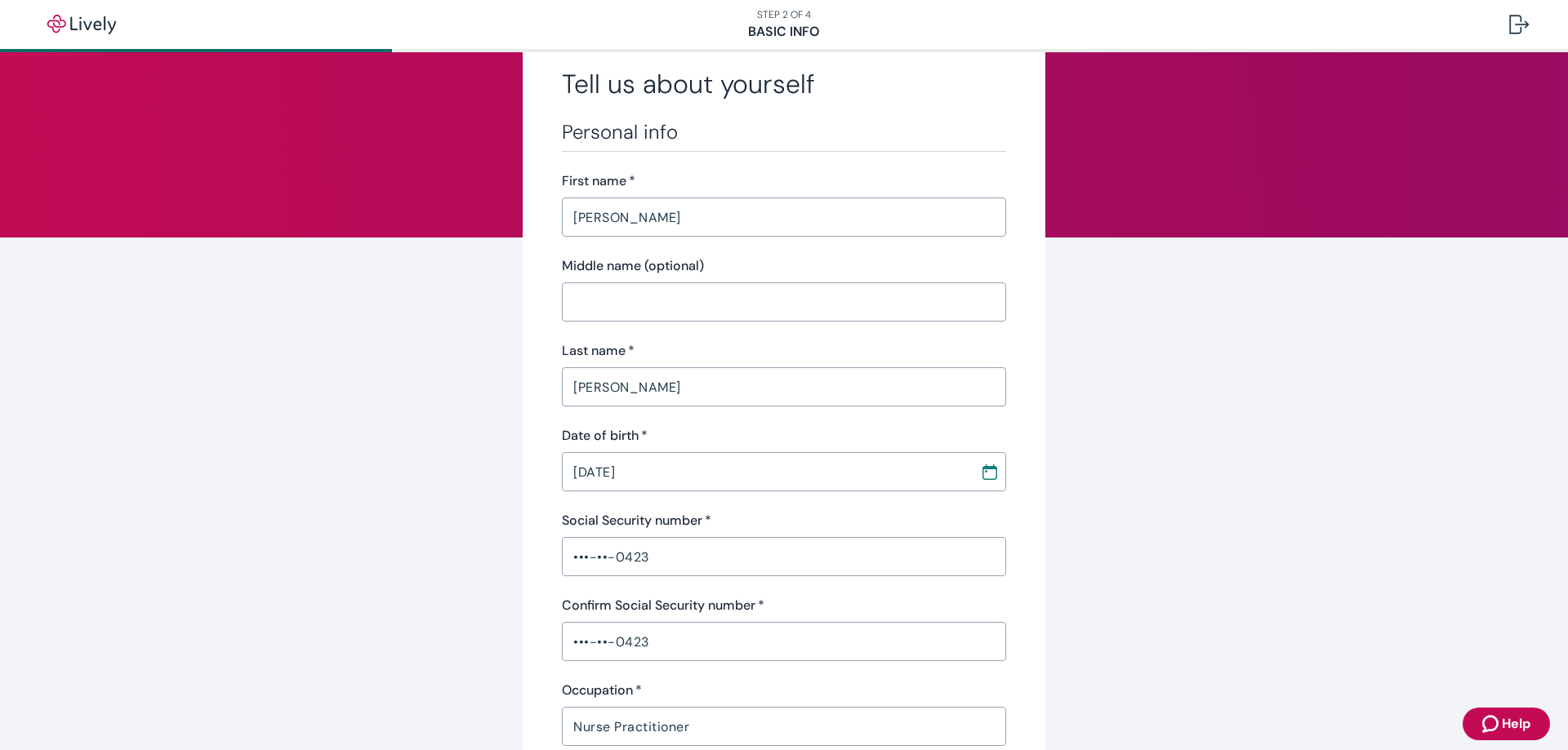
scroll to position [38, 0]
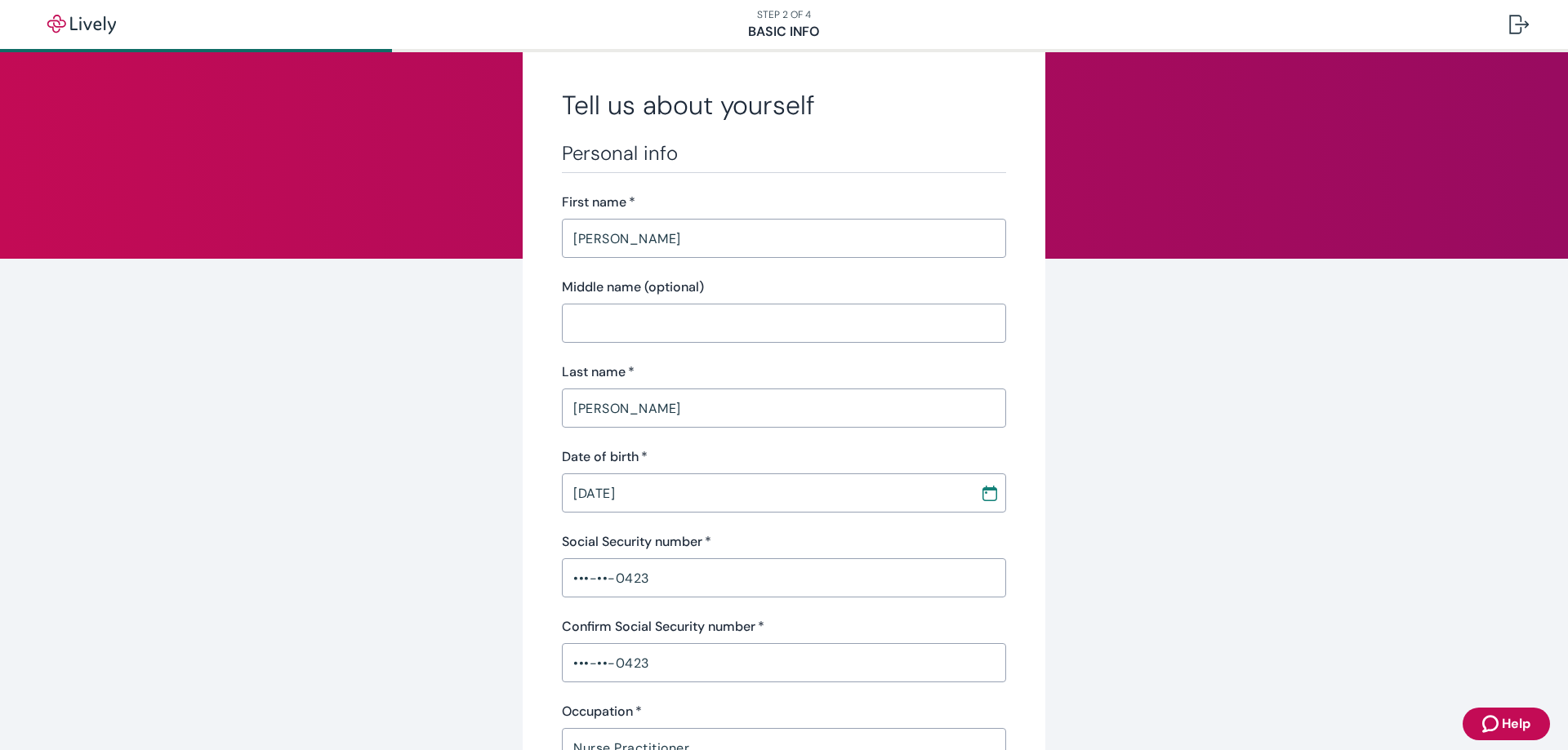
click at [632, 311] on input "Middle name (optional)" at bounding box center [784, 323] width 444 height 32
type input "[PERSON_NAME]"
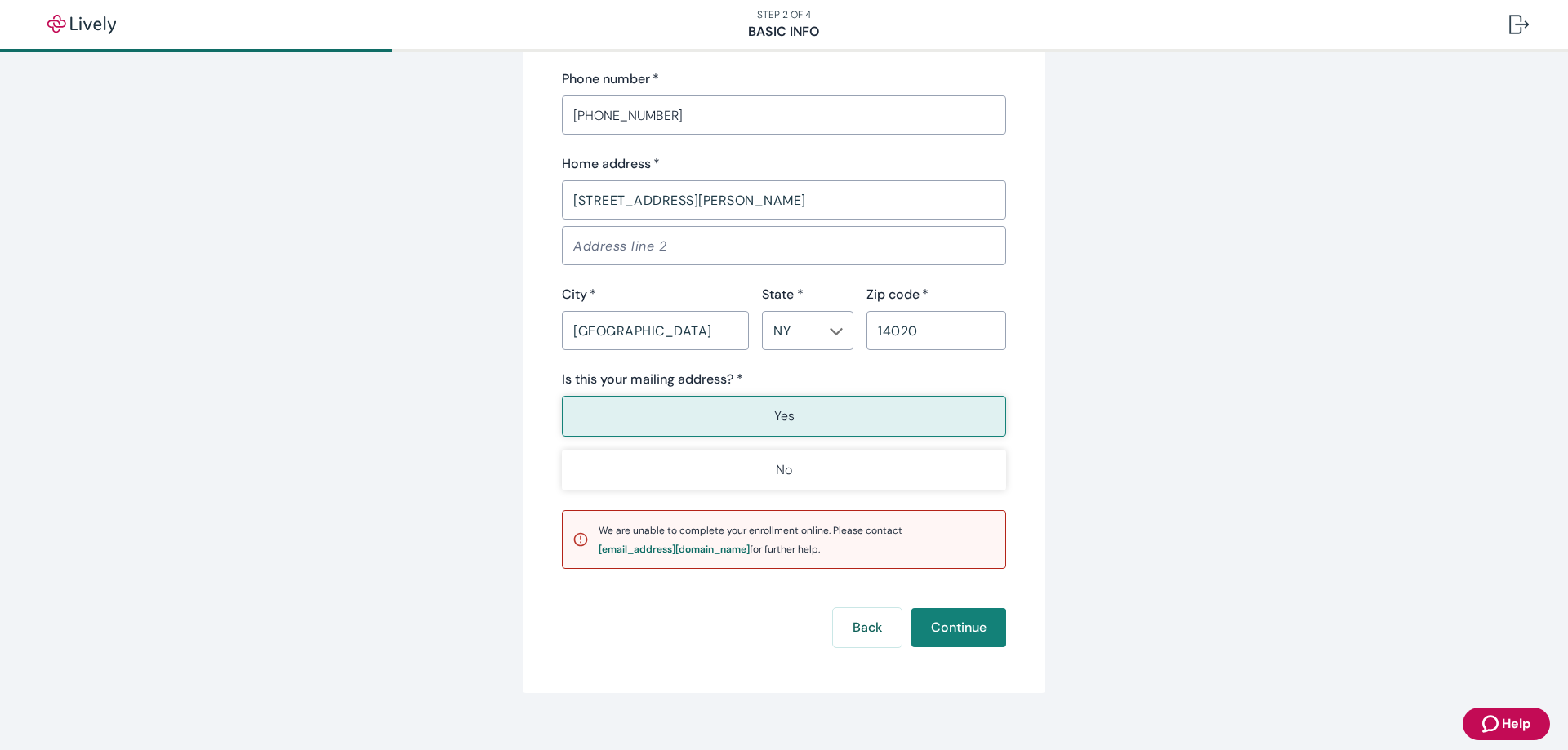
scroll to position [1018, 0]
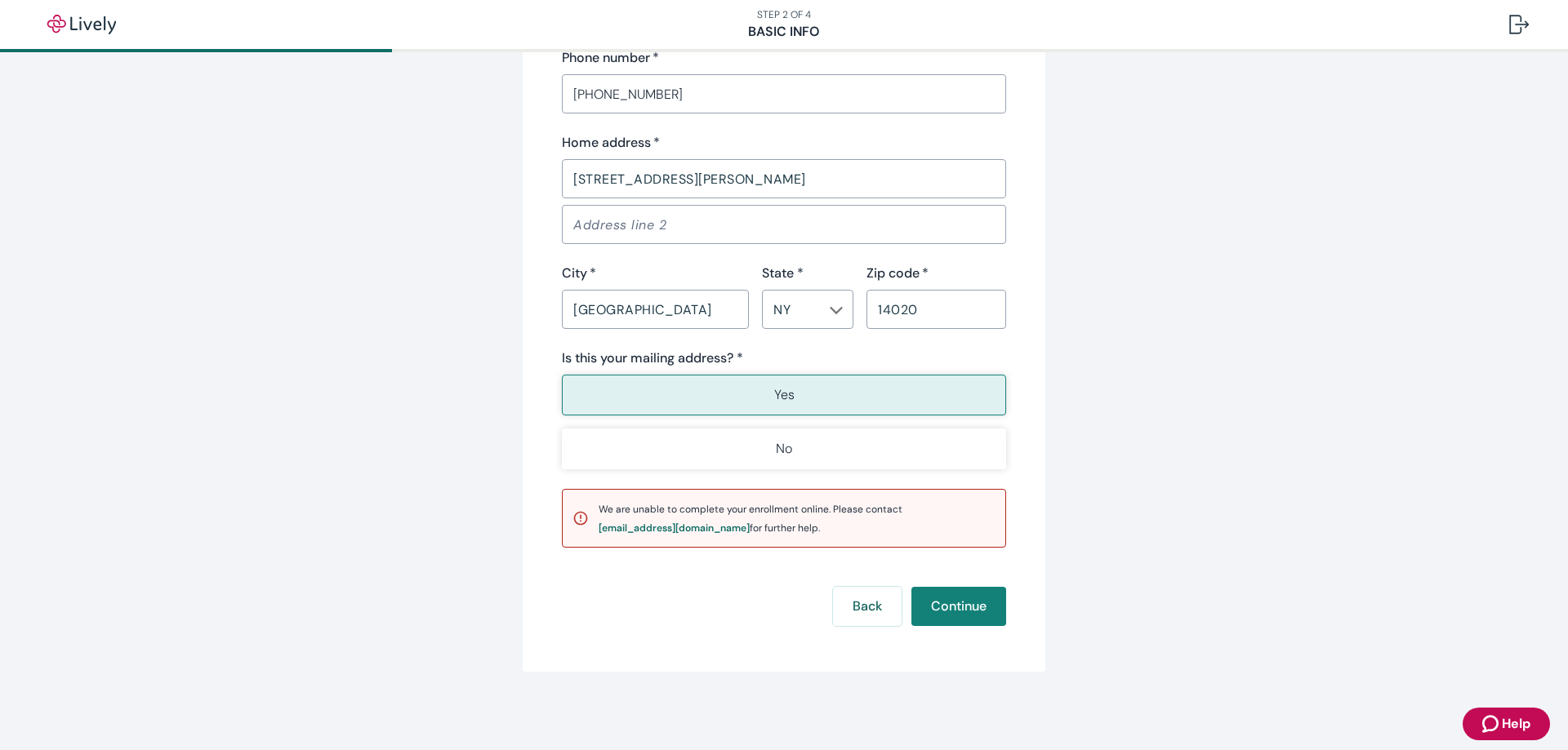
click at [793, 396] on button "Yes" at bounding box center [784, 395] width 444 height 41
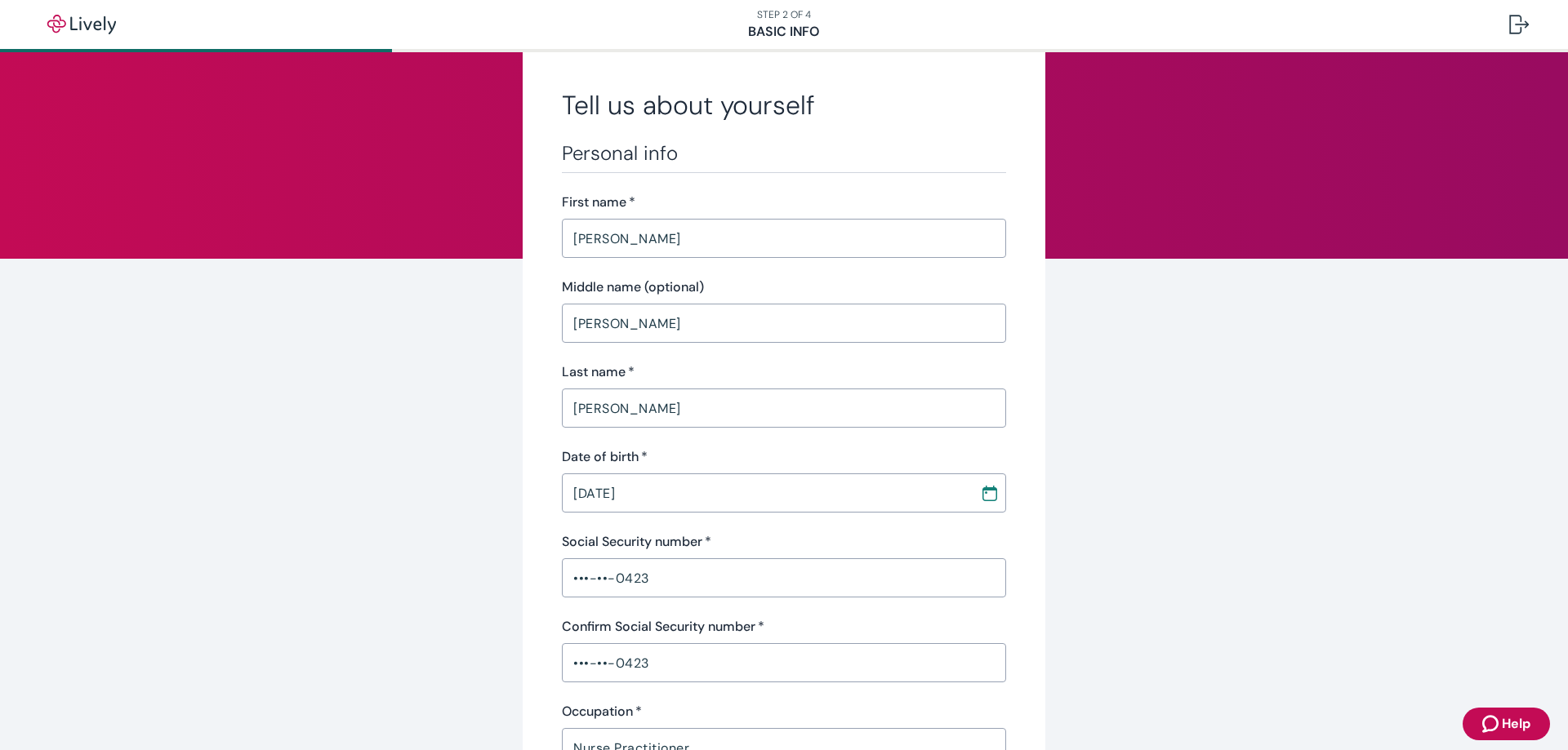
scroll to position [0, 0]
